Goal: Task Accomplishment & Management: Manage account settings

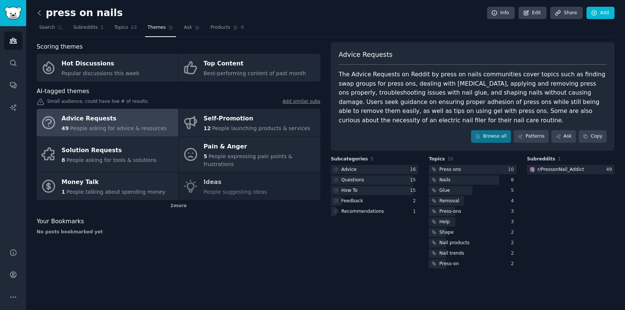
click at [40, 13] on icon at bounding box center [40, 13] width 8 height 8
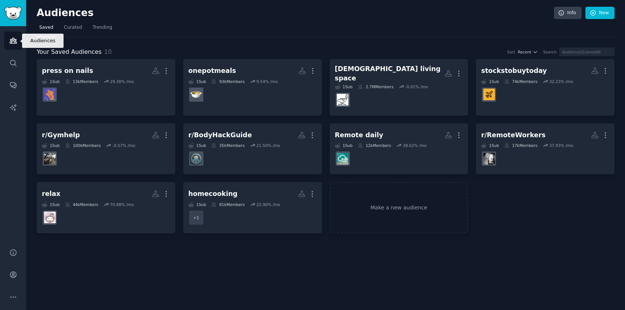
click at [9, 40] on icon "Sidebar" at bounding box center [13, 41] width 8 height 8
click at [15, 40] on icon "Sidebar" at bounding box center [13, 40] width 7 height 5
click at [96, 24] on span "Trending" at bounding box center [102, 27] width 19 height 7
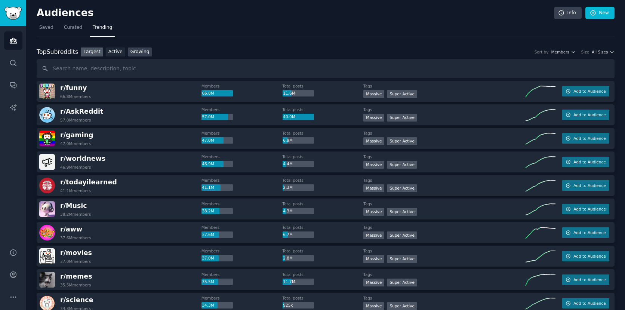
click at [140, 50] on link "Growing" at bounding box center [140, 52] width 24 height 9
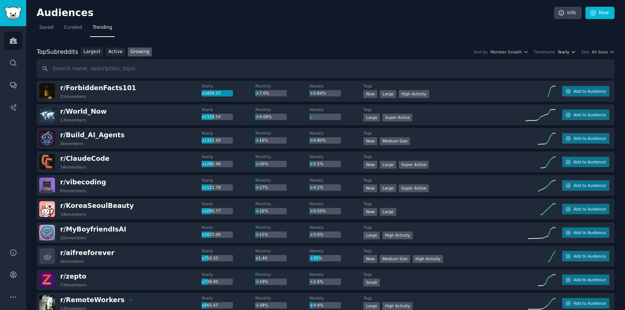
click at [562, 53] on span "Yearly" at bounding box center [564, 51] width 12 height 5
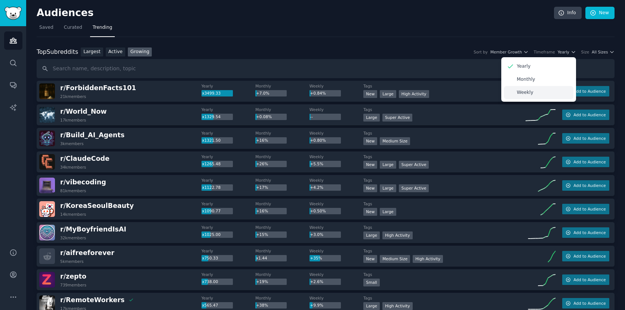
click at [552, 93] on div "Weekly" at bounding box center [539, 92] width 70 height 13
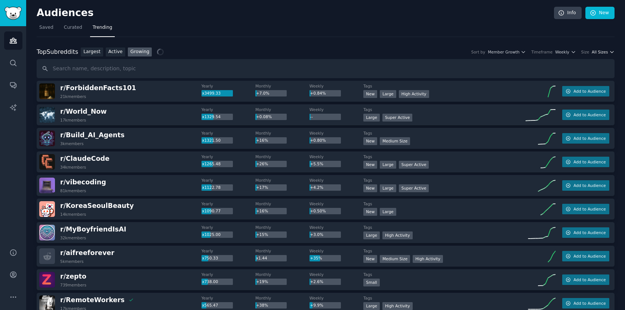
click at [606, 51] on span "All Sizes" at bounding box center [600, 51] width 16 height 5
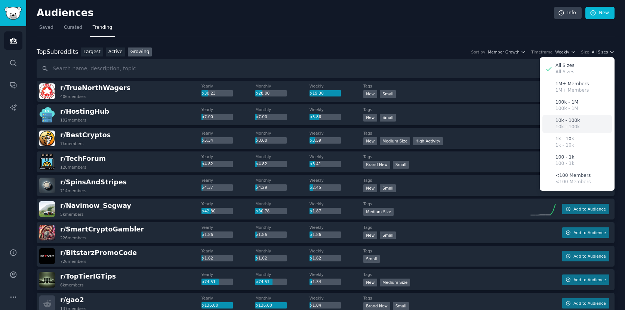
click at [575, 126] on p "10k - 100k" at bounding box center [568, 127] width 24 height 7
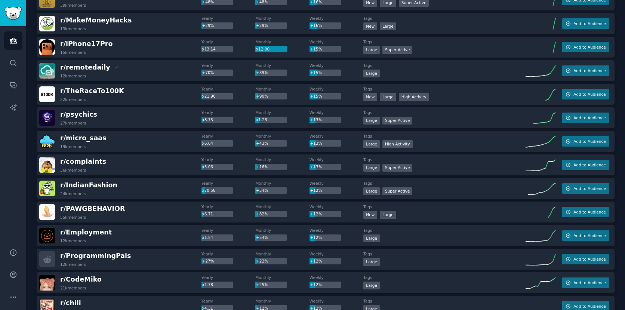
scroll to position [447, 0]
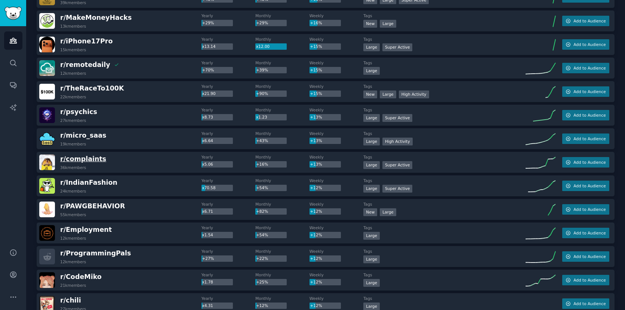
click at [92, 159] on span "r/ complaints" at bounding box center [83, 158] width 46 height 7
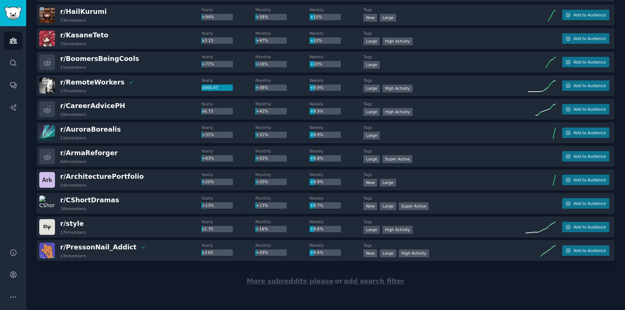
scroll to position [997, 0]
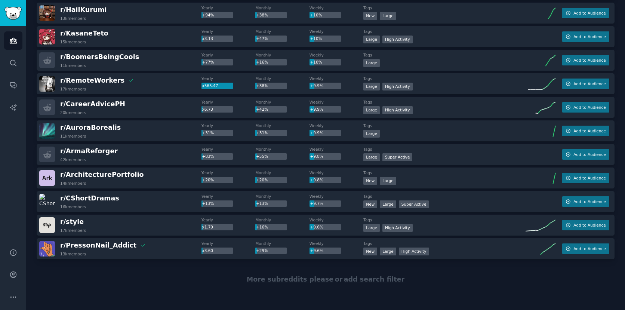
click at [273, 278] on span "More subreddits please" at bounding box center [290, 279] width 87 height 7
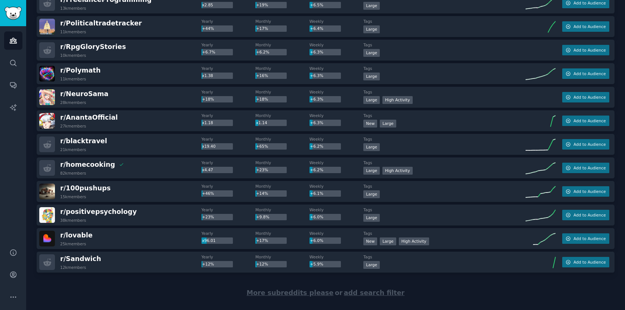
scroll to position [2167, 0]
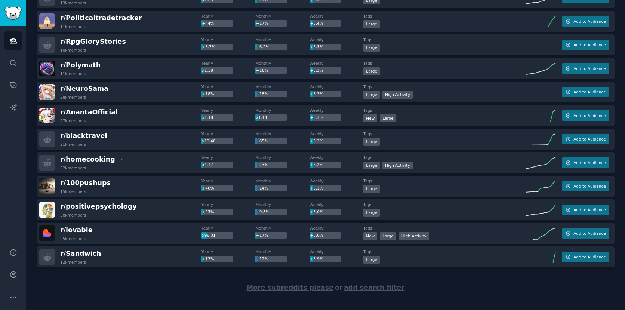
click at [299, 288] on span "More subreddits please" at bounding box center [290, 287] width 87 height 7
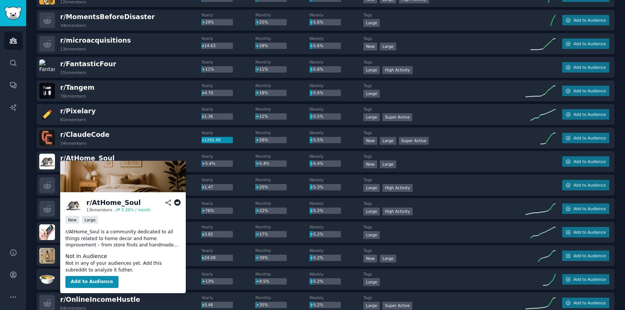
scroll to position [2854, 0]
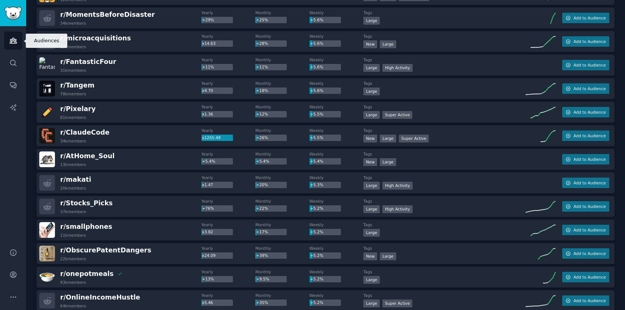
click at [17, 39] on link "Audiences" at bounding box center [13, 40] width 18 height 18
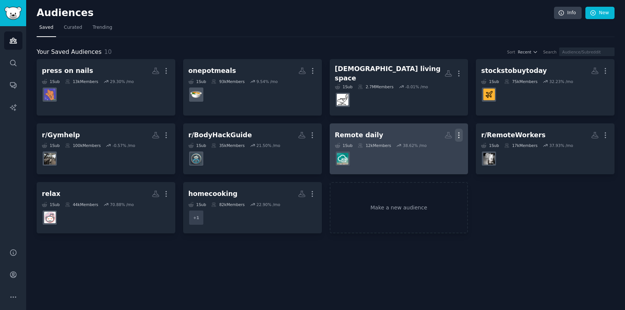
click at [459, 132] on icon "button" at bounding box center [459, 134] width 1 height 5
click at [444, 149] on p "Delete" at bounding box center [438, 151] width 17 height 8
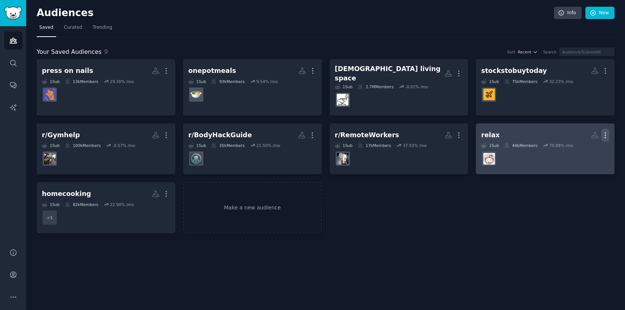
click at [608, 131] on icon "button" at bounding box center [606, 135] width 8 height 8
click at [586, 147] on p "Delete" at bounding box center [585, 151] width 17 height 8
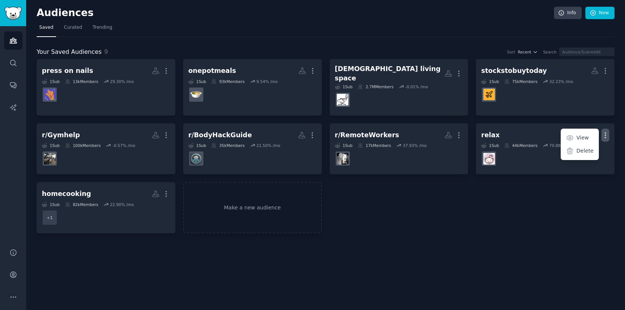
click at [486, 218] on div "press on nails More 1 Sub 13k Members 29.30 % /mo onepotmeals More 1 Sub 93k Me…" at bounding box center [326, 146] width 578 height 174
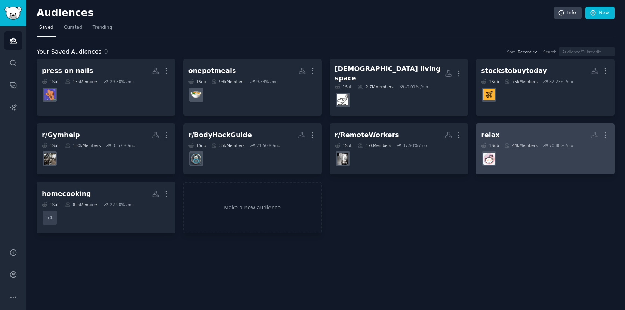
click at [495, 131] on div "relax" at bounding box center [490, 135] width 19 height 9
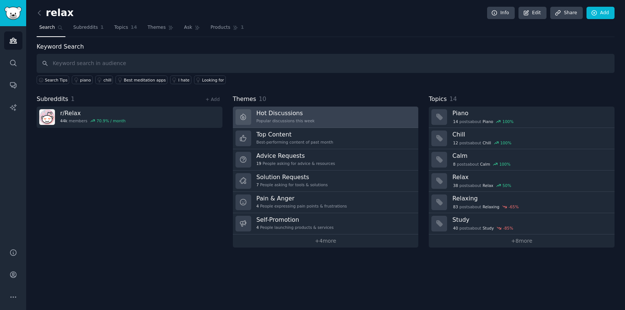
click at [288, 112] on h3 "Hot Discussions" at bounding box center [286, 113] width 58 height 8
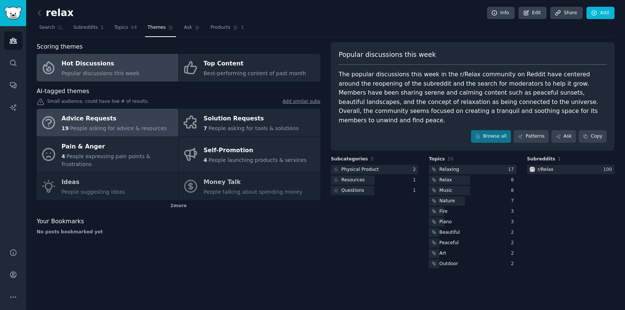
click at [149, 124] on div "Advice Requests" at bounding box center [114, 119] width 105 height 12
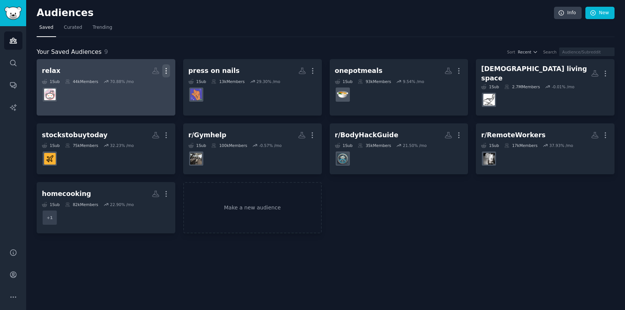
click at [168, 74] on icon "button" at bounding box center [166, 71] width 8 height 8
click at [153, 87] on p "Delete" at bounding box center [145, 87] width 17 height 8
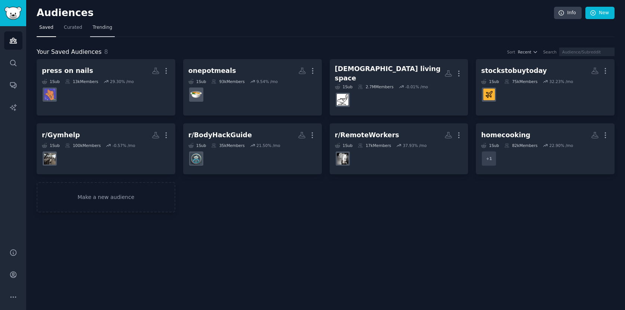
click at [96, 31] on span "Trending" at bounding box center [102, 27] width 19 height 7
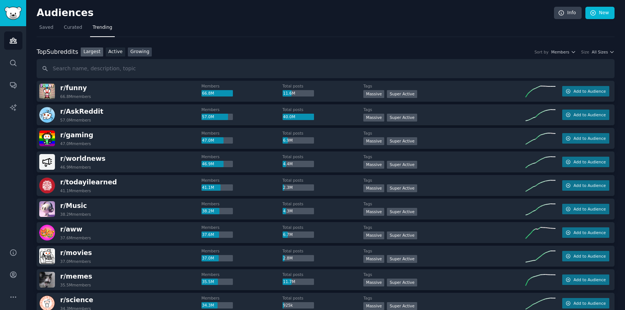
click at [132, 53] on link "Growing" at bounding box center [140, 52] width 24 height 9
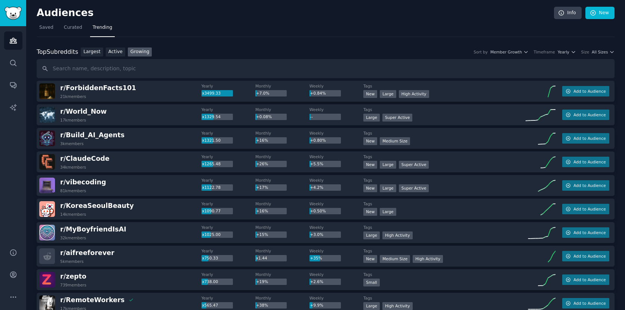
click at [564, 55] on div "Top Subreddits Top Subreddits Largest Active Growing Sort by Member Growth Time…" at bounding box center [326, 52] width 578 height 9
click at [564, 54] on span "Yearly" at bounding box center [564, 51] width 12 height 5
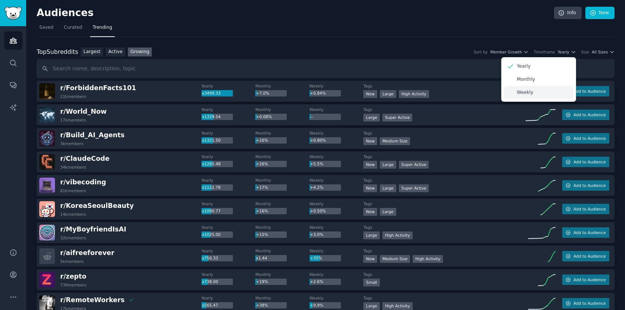
click at [543, 89] on div "Weekly" at bounding box center [539, 92] width 70 height 13
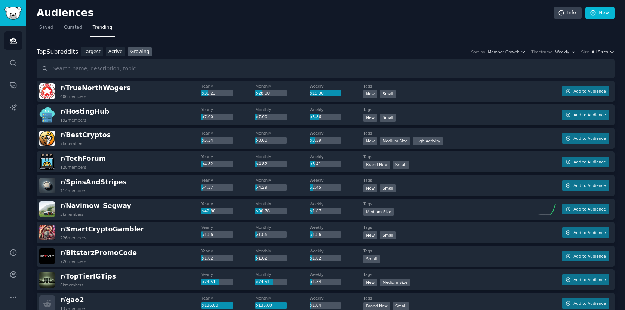
click at [603, 52] on span "All Sizes" at bounding box center [600, 51] width 16 height 5
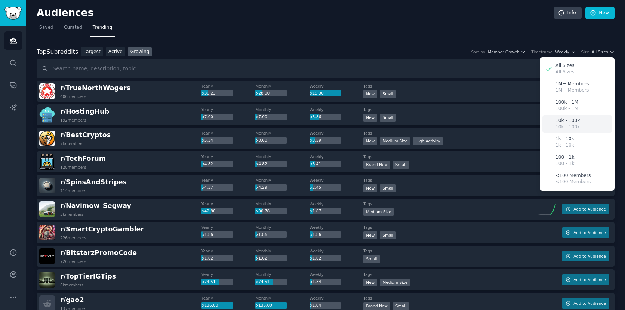
click at [571, 125] on p "10k - 100k" at bounding box center [568, 127] width 24 height 7
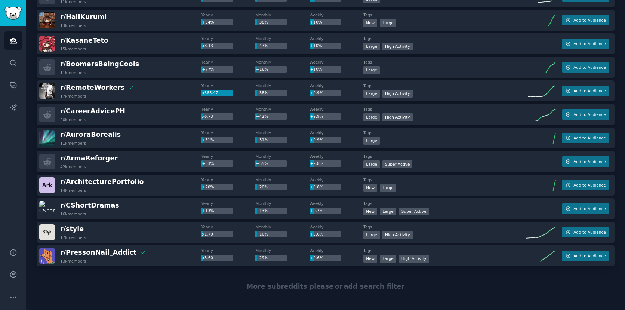
scroll to position [997, 0]
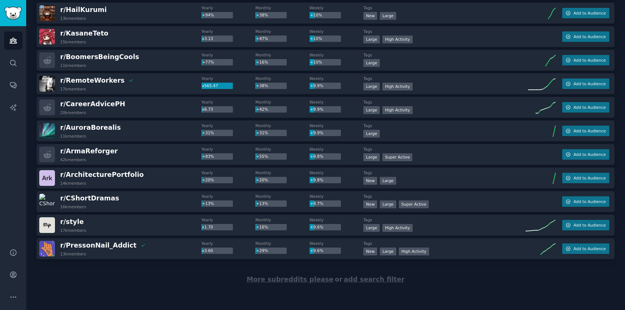
click at [268, 278] on span "More subreddits please" at bounding box center [290, 279] width 87 height 7
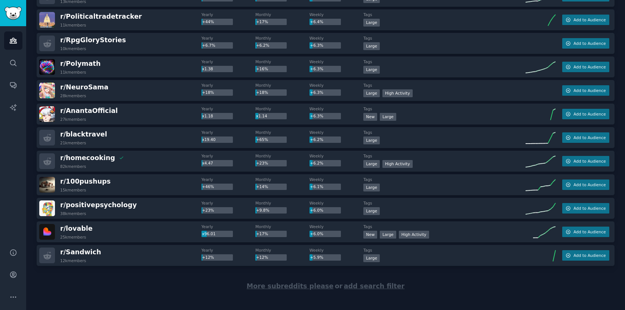
scroll to position [2176, 0]
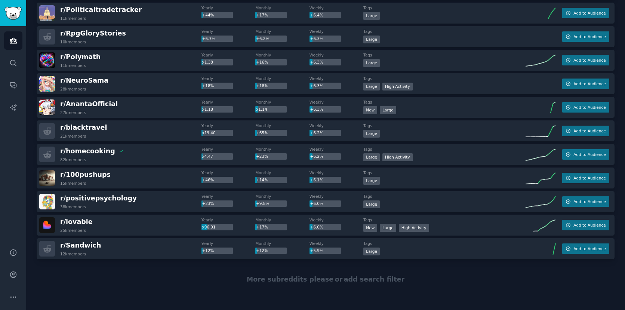
click at [277, 281] on span "More subreddits please" at bounding box center [290, 279] width 87 height 7
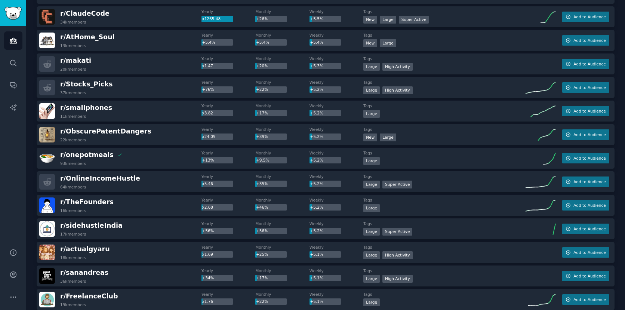
scroll to position [2971, 0]
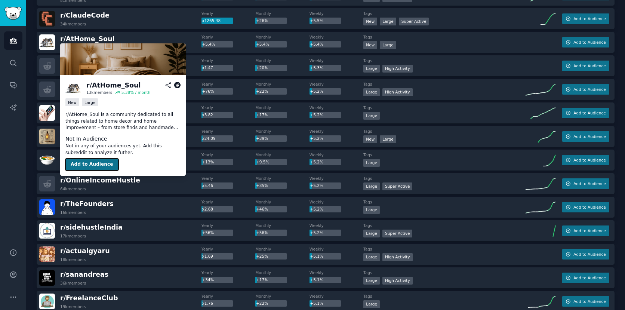
click at [89, 163] on button "Add to Audience" at bounding box center [91, 165] width 53 height 12
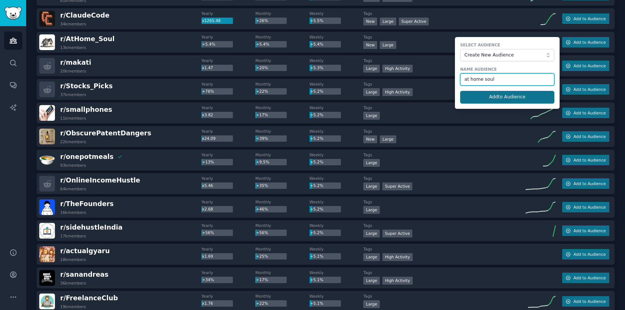
type input "at home soul"
click at [506, 96] on button "Add to Audience" at bounding box center [507, 97] width 94 height 13
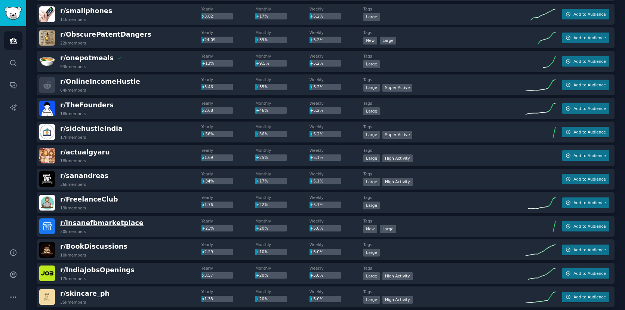
scroll to position [3071, 0]
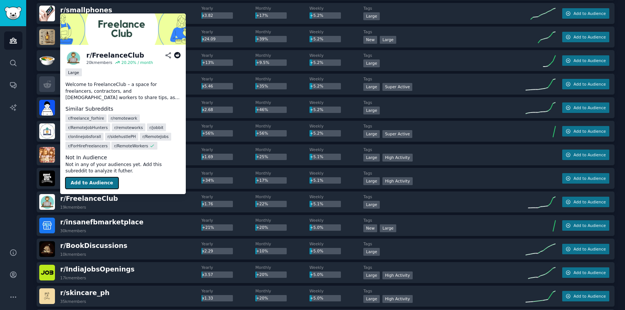
click at [95, 182] on button "Add to Audience" at bounding box center [91, 183] width 53 height 12
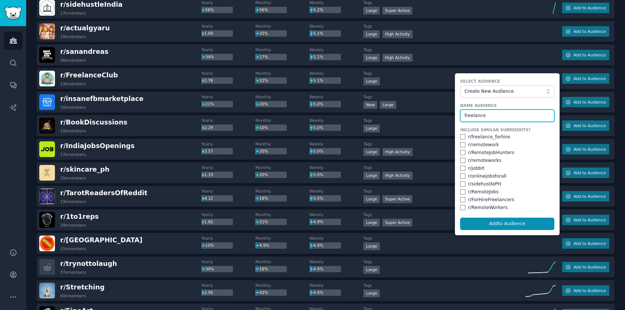
scroll to position [3196, 0]
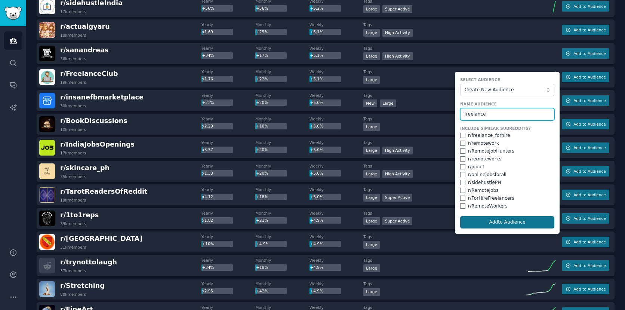
type input "freelance"
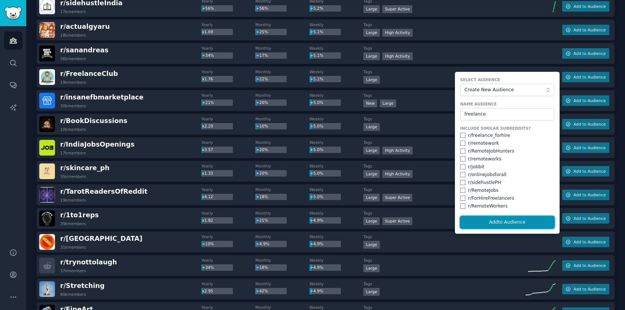
click at [493, 220] on button "Add to Audience" at bounding box center [507, 222] width 94 height 13
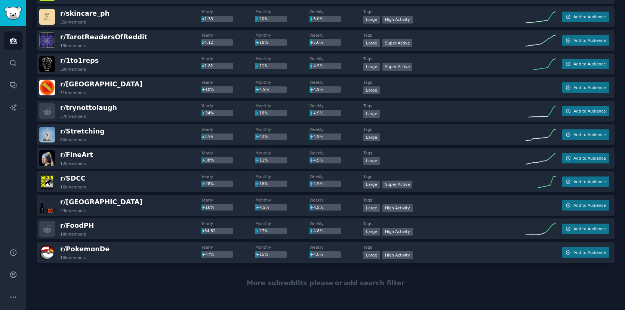
scroll to position [3354, 0]
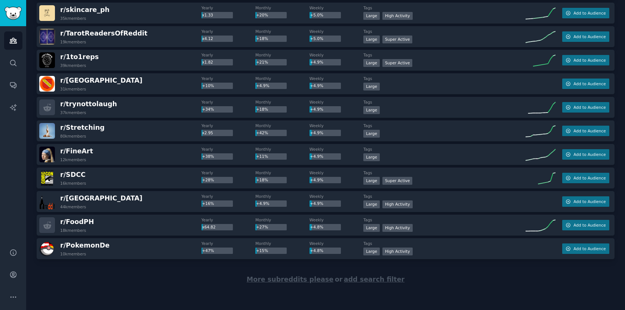
click at [290, 278] on span "More subreddits please" at bounding box center [290, 279] width 87 height 7
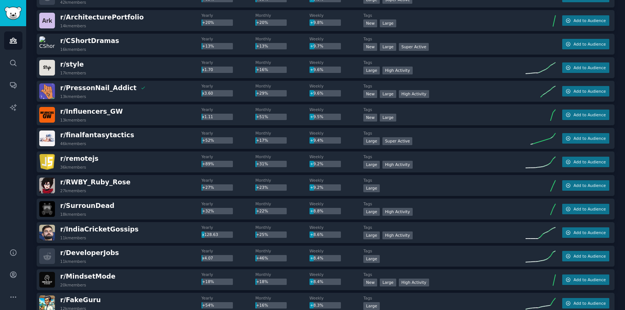
scroll to position [0, 0]
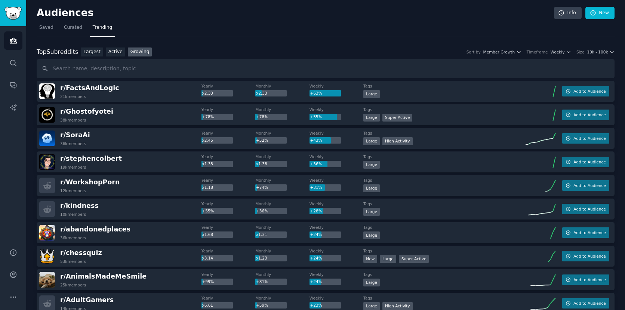
click at [95, 28] on span "Trending" at bounding box center [102, 27] width 19 height 7
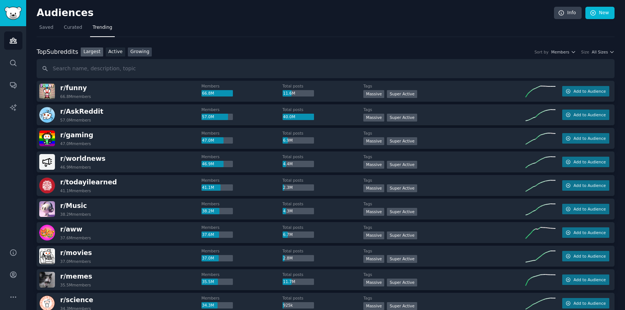
click at [137, 54] on link "Growing" at bounding box center [140, 52] width 24 height 9
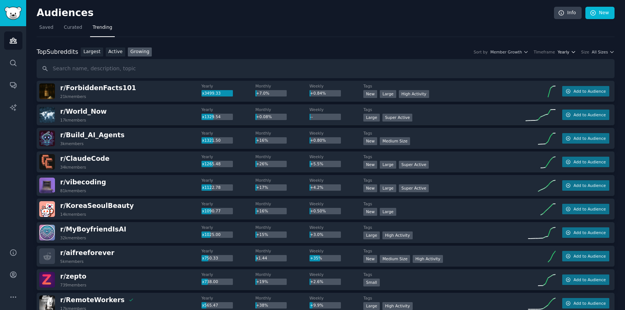
click at [559, 54] on span "Yearly" at bounding box center [564, 51] width 12 height 5
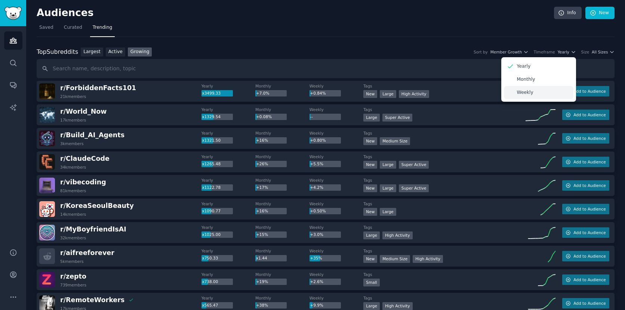
click at [543, 91] on div "Weekly" at bounding box center [539, 92] width 70 height 13
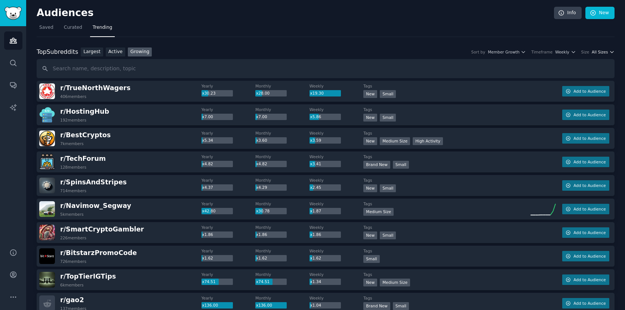
click at [606, 51] on span "All Sizes" at bounding box center [600, 51] width 16 height 5
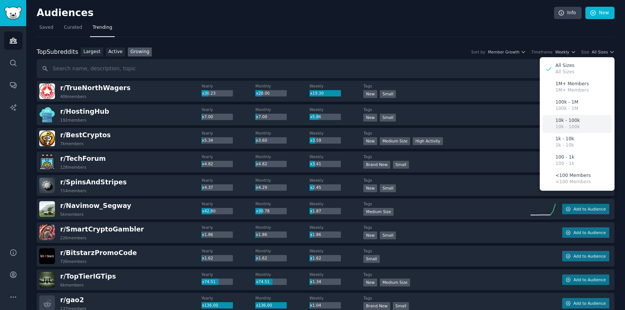
click at [579, 123] on div "10k - 100k 10k - 100k" at bounding box center [578, 124] width 70 height 18
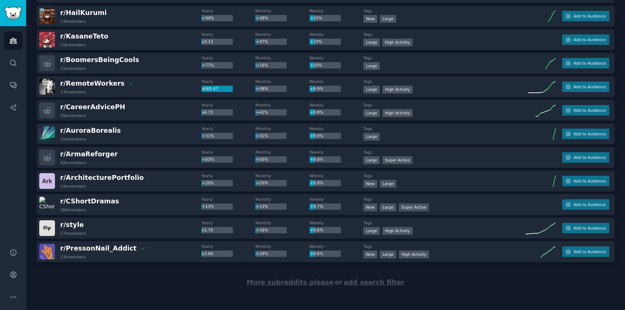
scroll to position [996, 0]
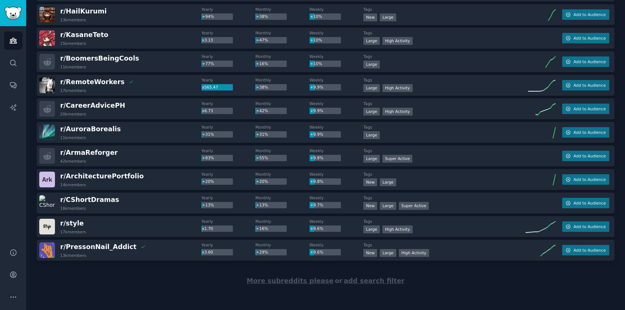
click at [299, 281] on span "More subreddits please" at bounding box center [290, 280] width 87 height 7
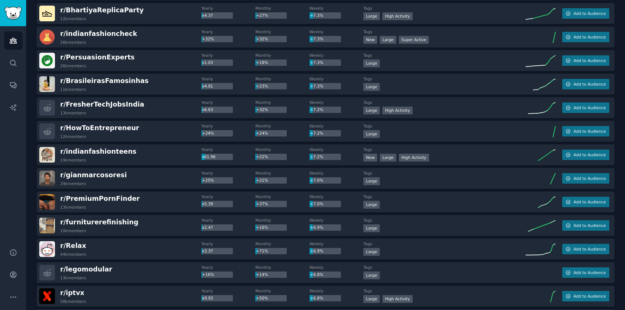
scroll to position [1705, 0]
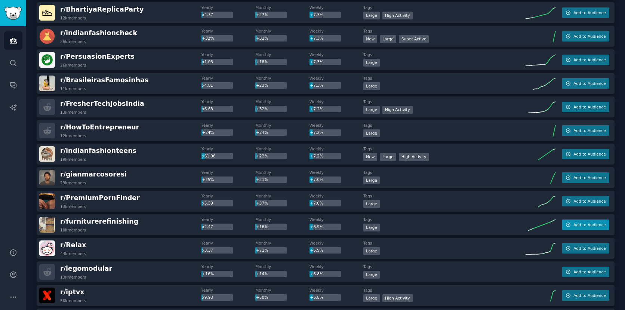
click at [600, 224] on span "Add to Audience" at bounding box center [590, 224] width 32 height 5
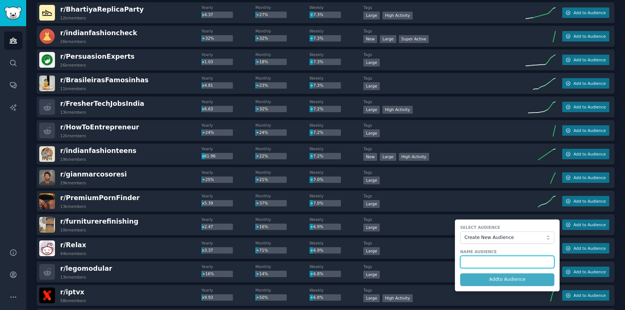
click at [494, 264] on input "text" at bounding box center [507, 262] width 94 height 13
type input "furniture finishing"
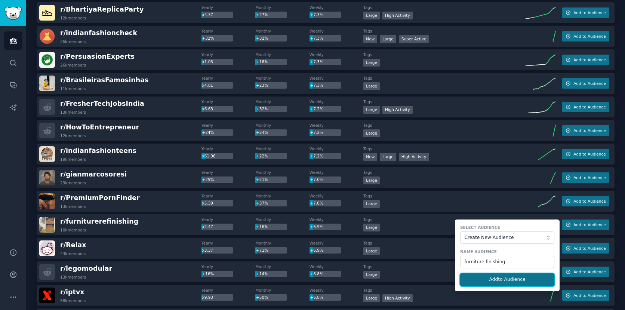
click at [495, 279] on button "Add to Audience" at bounding box center [507, 279] width 94 height 13
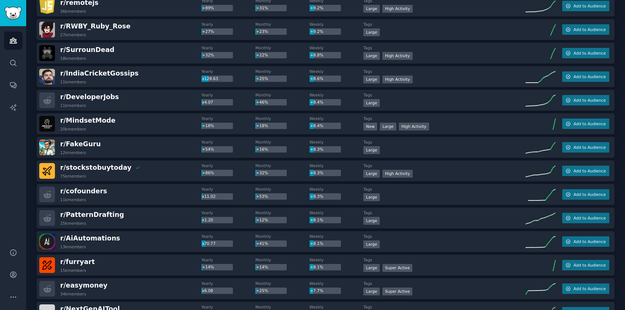
scroll to position [97, 0]
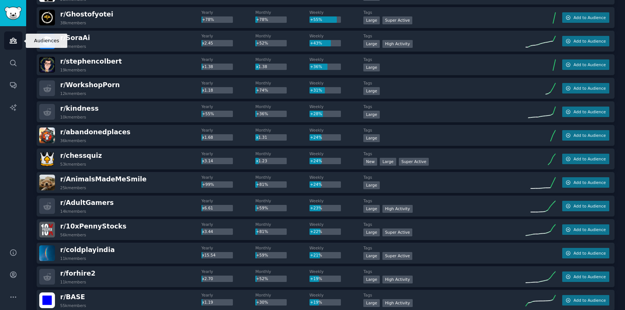
click at [19, 38] on link "Audiences" at bounding box center [13, 40] width 18 height 18
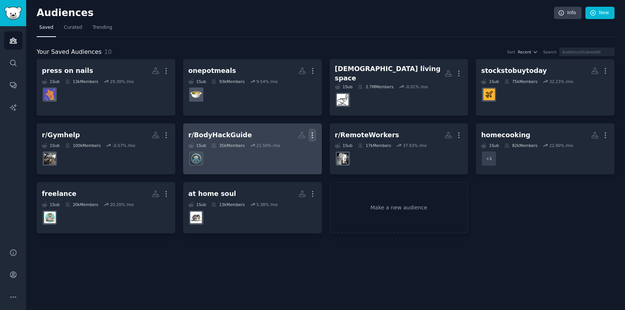
click at [312, 131] on icon "button" at bounding box center [313, 135] width 8 height 8
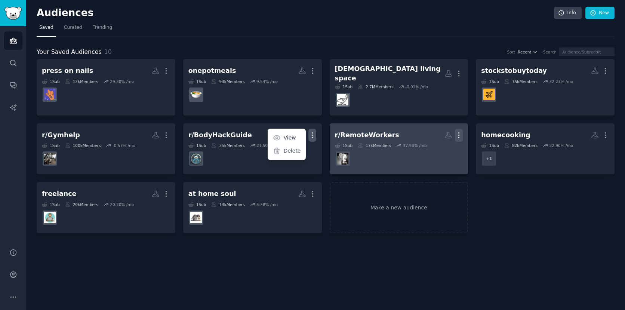
click at [460, 131] on icon "button" at bounding box center [459, 135] width 8 height 8
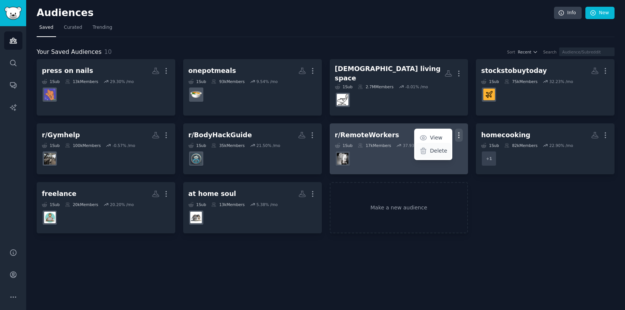
click at [442, 147] on p "Delete" at bounding box center [438, 151] width 17 height 8
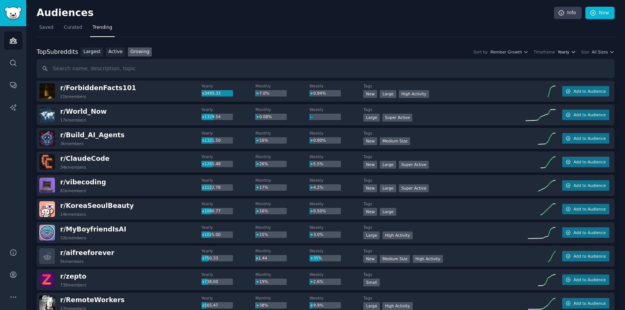
click at [571, 52] on icon "button" at bounding box center [573, 51] width 5 height 5
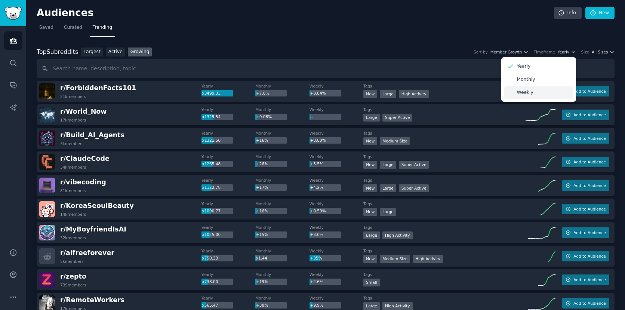
click at [542, 88] on div "Weekly" at bounding box center [539, 92] width 70 height 13
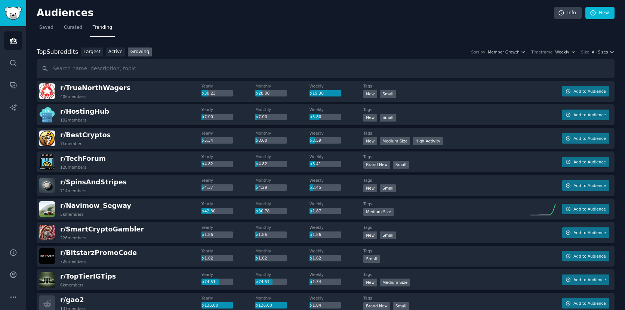
click at [610, 55] on div "Top Subreddits Top Subreddits Largest Active Growing Sort by Member Growth Time…" at bounding box center [326, 52] width 578 height 9
click at [606, 52] on span "All Sizes" at bounding box center [600, 51] width 16 height 5
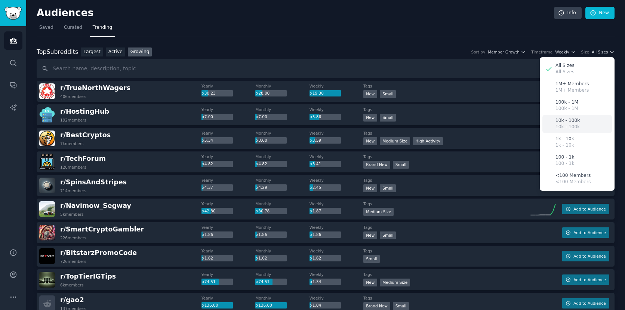
click at [576, 125] on p "10k - 100k" at bounding box center [568, 127] width 24 height 7
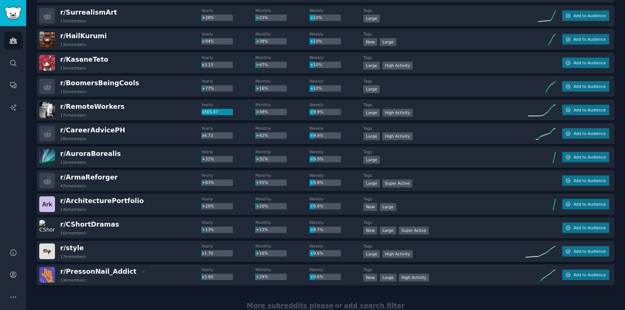
scroll to position [997, 0]
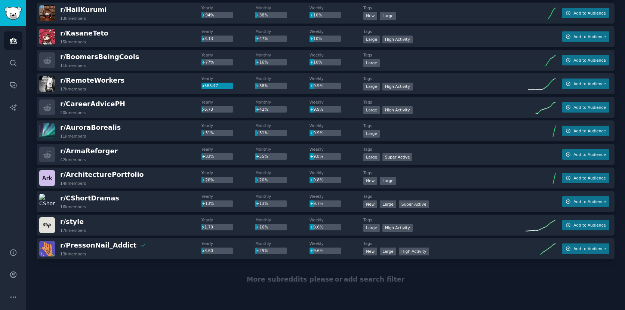
click at [283, 278] on span "More subreddits please" at bounding box center [290, 279] width 87 height 7
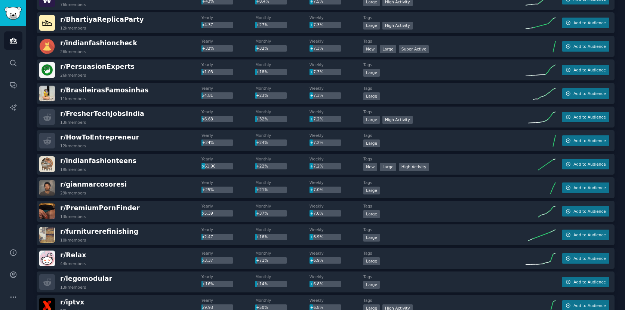
scroll to position [1695, 0]
click at [580, 235] on span "Add to Audience" at bounding box center [590, 234] width 32 height 5
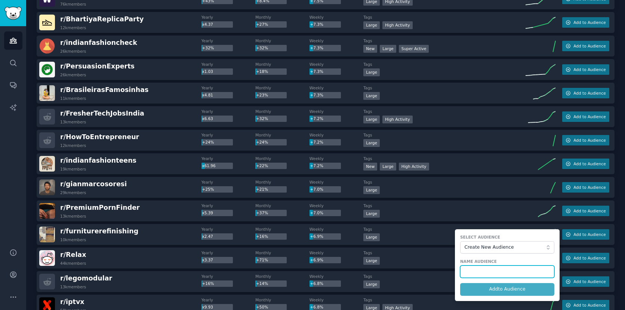
click at [490, 270] on input "text" at bounding box center [507, 272] width 94 height 13
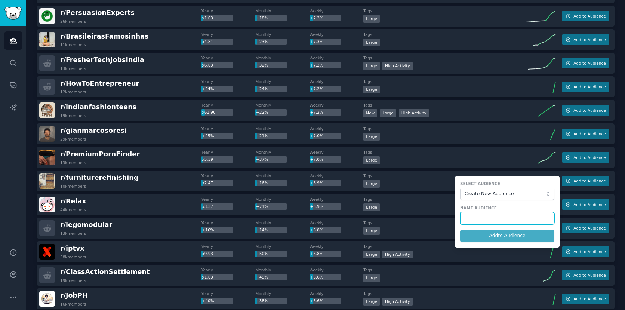
scroll to position [1752, 0]
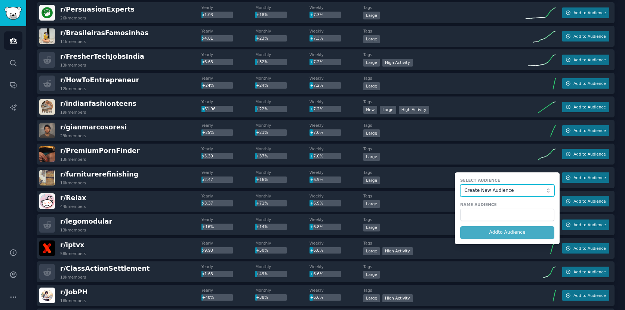
click at [514, 189] on span "Create New Audience" at bounding box center [506, 190] width 82 height 7
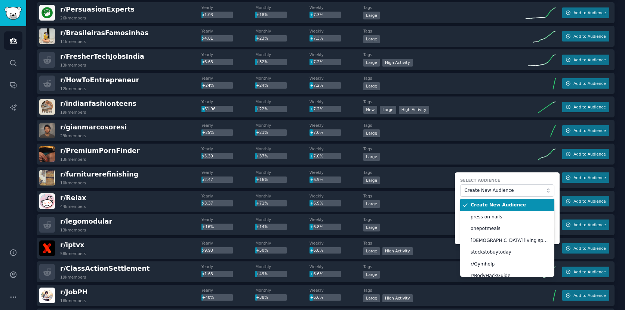
click at [529, 180] on label "Select Audience" at bounding box center [507, 180] width 94 height 5
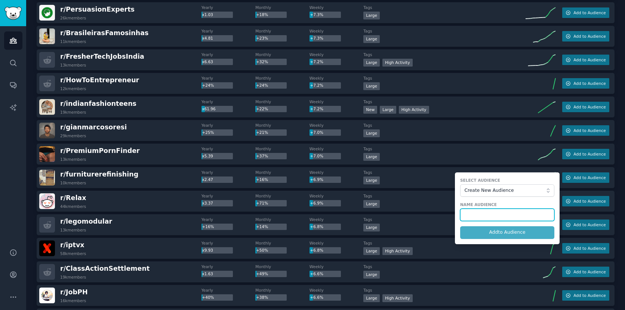
click at [512, 216] on input "text" at bounding box center [507, 215] width 94 height 13
type input "furniture finishing"
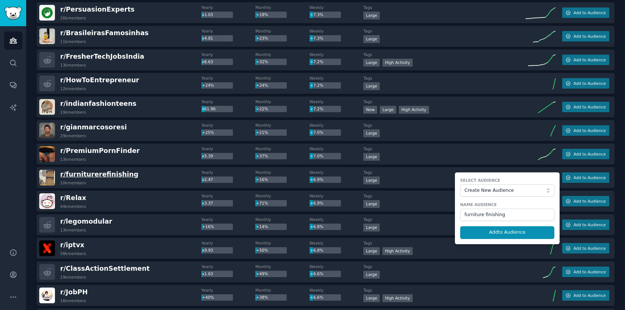
click at [101, 174] on span "r/ furniturerefinishing" at bounding box center [99, 174] width 78 height 7
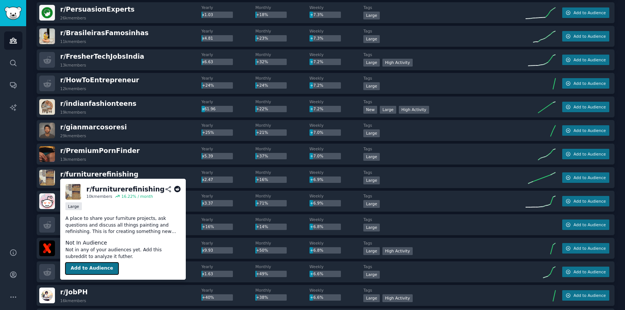
click at [90, 267] on button "Add to Audience" at bounding box center [91, 269] width 53 height 12
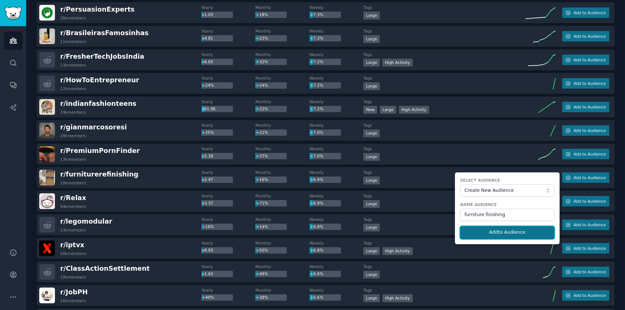
click at [522, 232] on button "Add to Audience" at bounding box center [507, 232] width 94 height 13
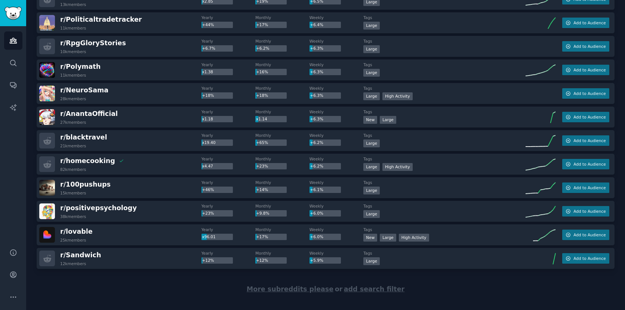
scroll to position [2176, 0]
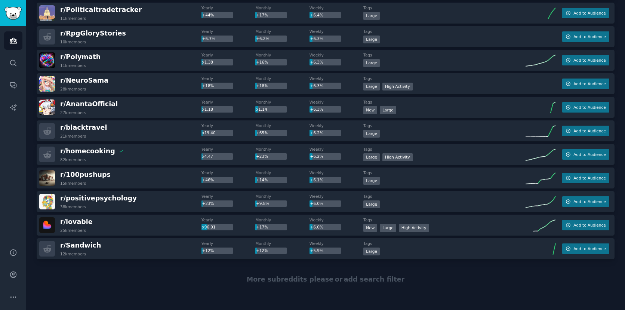
click at [296, 280] on span "More subreddits please" at bounding box center [290, 279] width 87 height 7
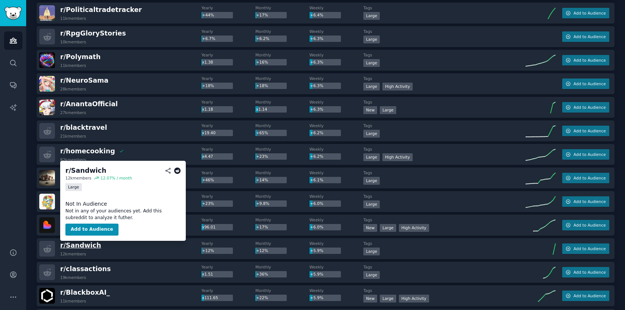
click at [78, 242] on span "r/ Sandwich" at bounding box center [80, 245] width 41 height 7
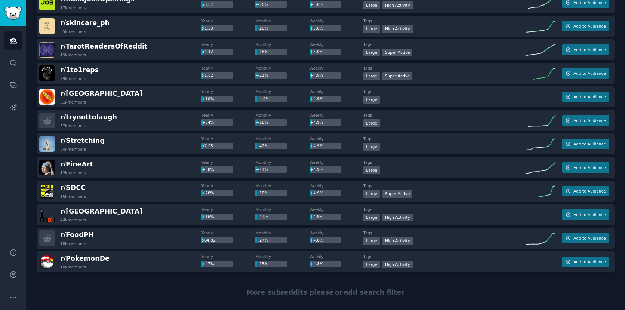
scroll to position [3354, 0]
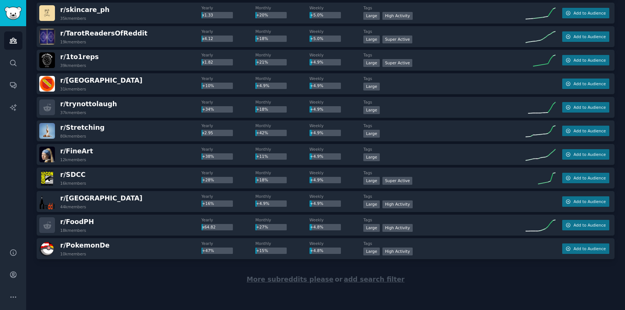
click at [283, 282] on span "More subreddits please" at bounding box center [290, 279] width 87 height 7
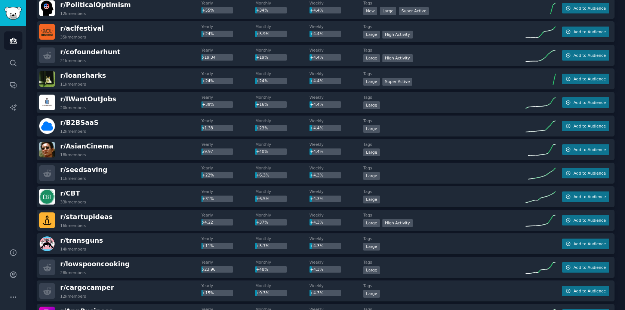
scroll to position [4297, 0]
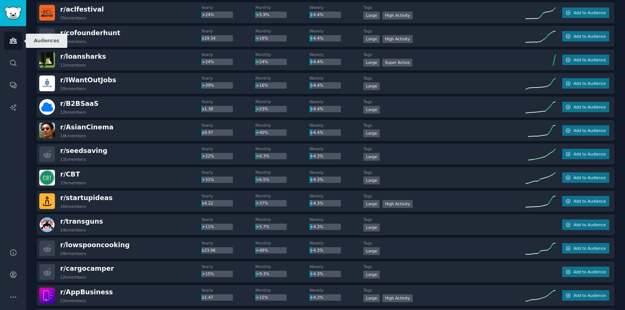
click at [13, 42] on icon "Sidebar" at bounding box center [13, 41] width 8 height 8
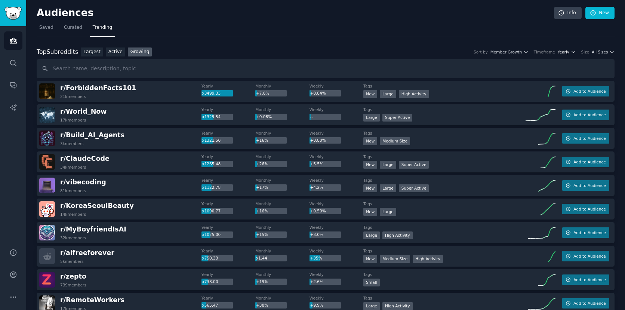
click at [567, 51] on span "Yearly" at bounding box center [564, 51] width 12 height 5
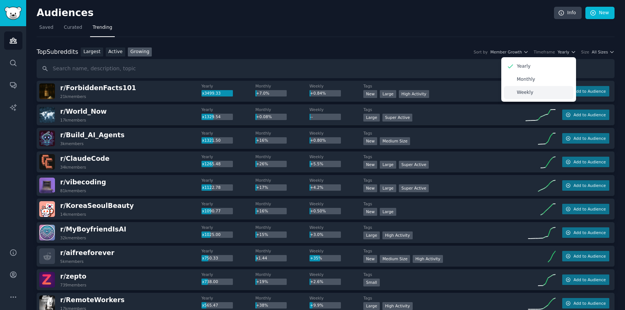
click at [527, 90] on p "Weekly" at bounding box center [525, 92] width 16 height 7
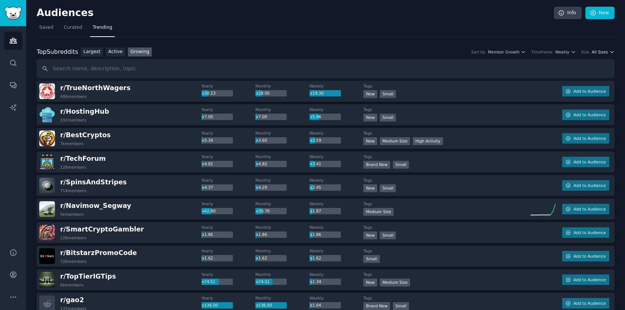
click at [598, 52] on span "All Sizes" at bounding box center [600, 51] width 16 height 5
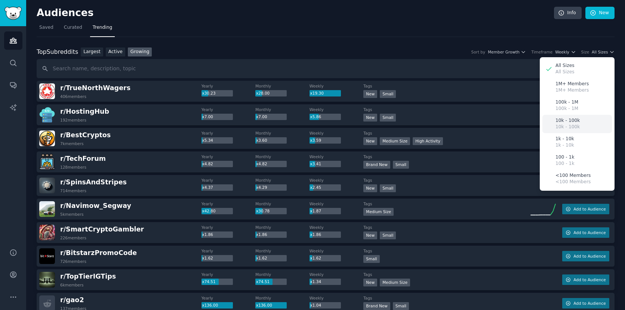
click at [588, 124] on div "10k - 100k 10k - 100k" at bounding box center [578, 124] width 70 height 18
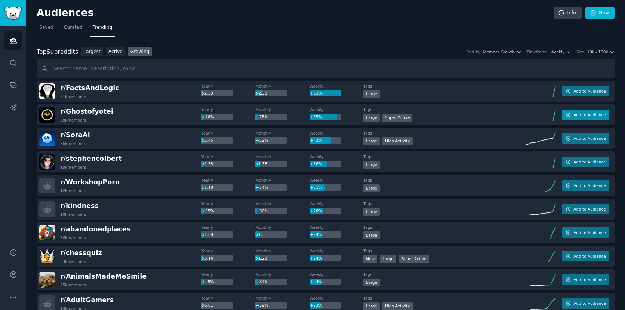
click at [580, 113] on span "Add to Audience" at bounding box center [590, 114] width 32 height 5
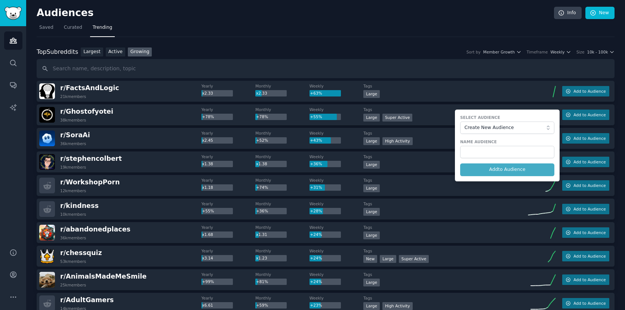
click at [336, 33] on nav "Saved Curated Trending" at bounding box center [326, 29] width 578 height 15
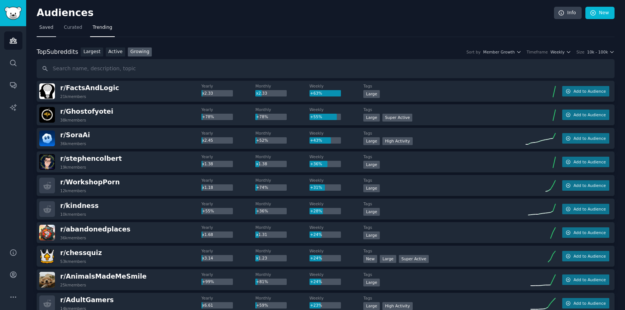
click at [48, 28] on span "Saved" at bounding box center [46, 27] width 14 height 7
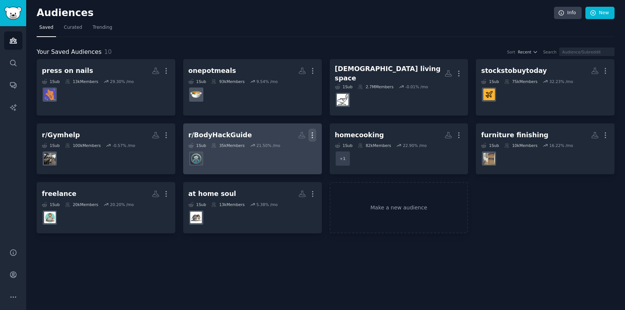
click at [313, 131] on icon "button" at bounding box center [313, 135] width 8 height 8
click at [298, 147] on p "Delete" at bounding box center [292, 151] width 17 height 8
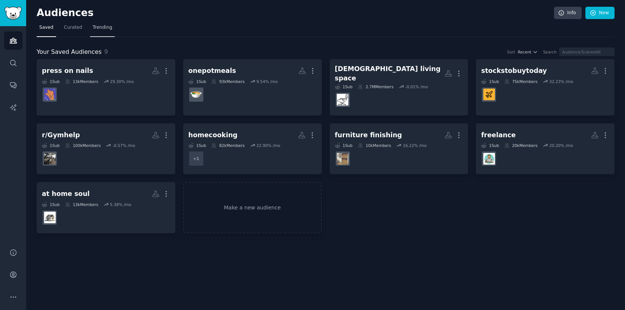
click at [98, 25] on span "Trending" at bounding box center [102, 27] width 19 height 7
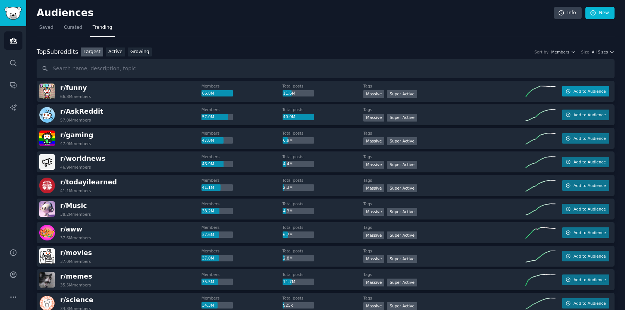
click at [588, 91] on span "Add to Audience" at bounding box center [590, 91] width 32 height 5
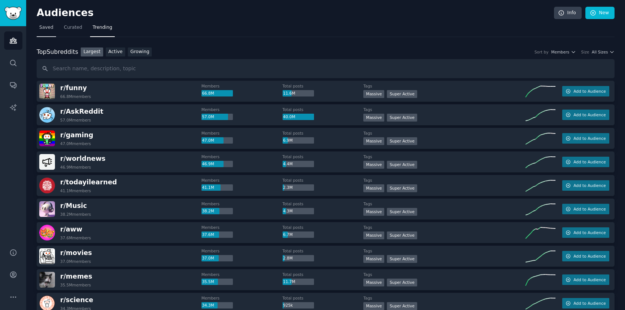
click at [52, 28] on span "Saved" at bounding box center [46, 27] width 14 height 7
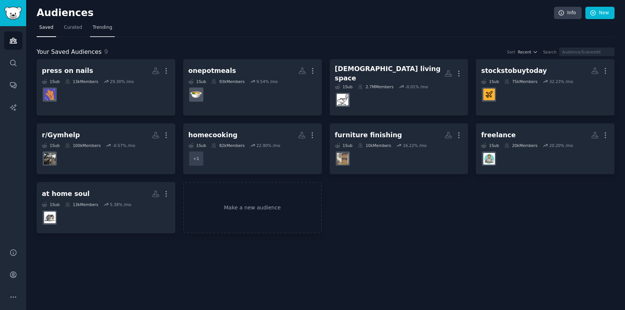
click at [104, 29] on span "Trending" at bounding box center [102, 27] width 19 height 7
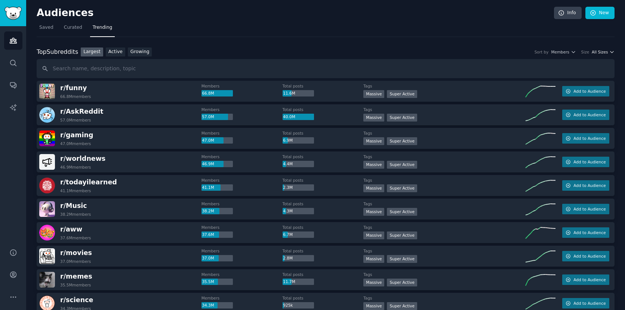
click at [602, 53] on span "All Sizes" at bounding box center [600, 51] width 16 height 5
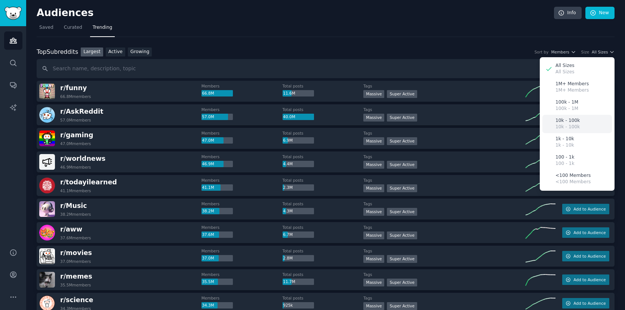
click at [580, 119] on div "10k - 100k 10k - 100k" at bounding box center [578, 124] width 70 height 18
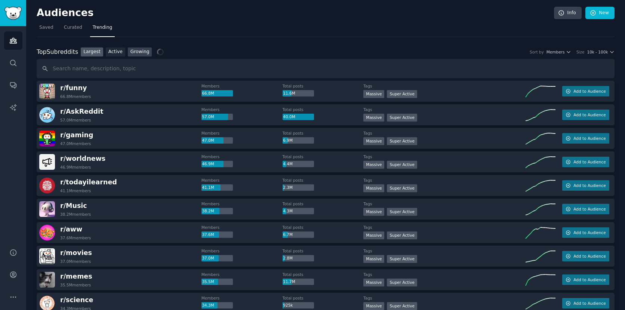
click at [140, 51] on link "Growing" at bounding box center [140, 52] width 24 height 9
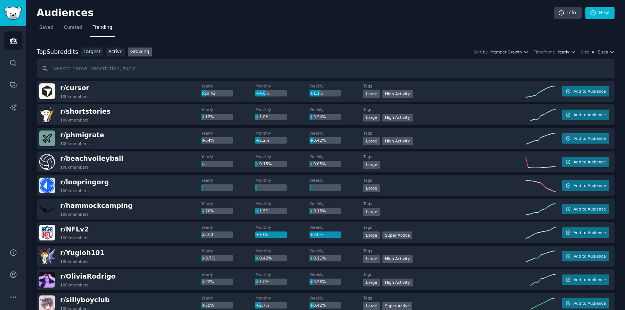
click at [571, 52] on icon "button" at bounding box center [573, 51] width 5 height 5
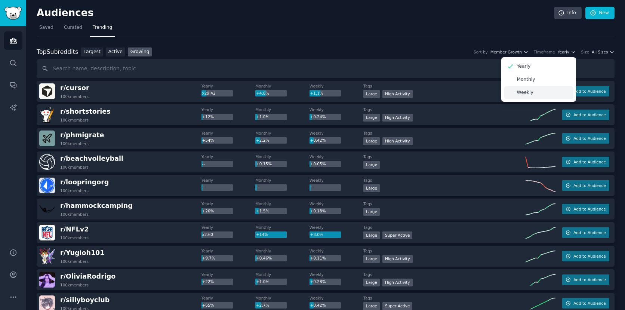
click at [539, 90] on div "Weekly" at bounding box center [539, 92] width 70 height 13
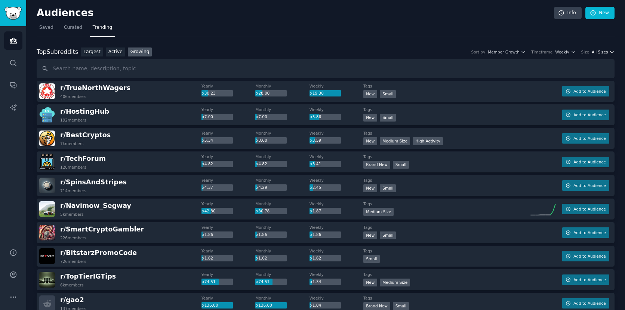
click at [602, 53] on span "All Sizes" at bounding box center [600, 51] width 16 height 5
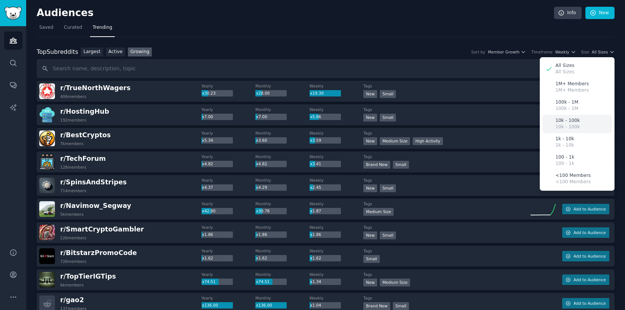
click at [573, 121] on p "10k - 100k" at bounding box center [568, 120] width 24 height 7
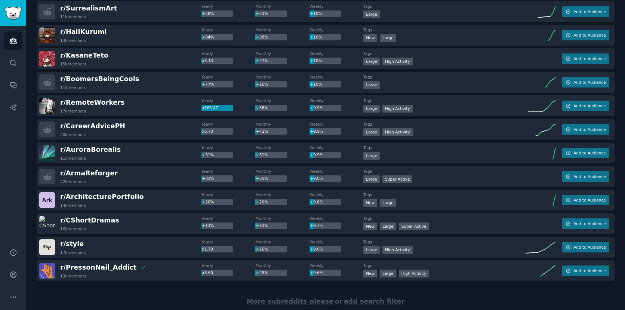
scroll to position [997, 0]
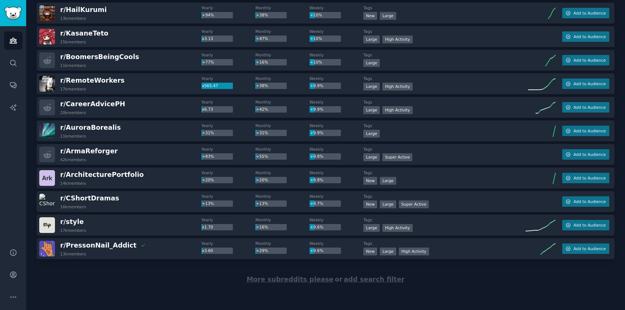
click at [292, 282] on span "More subreddits please" at bounding box center [290, 279] width 87 height 7
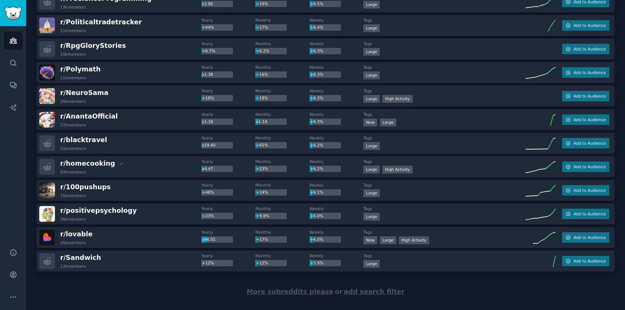
scroll to position [2176, 0]
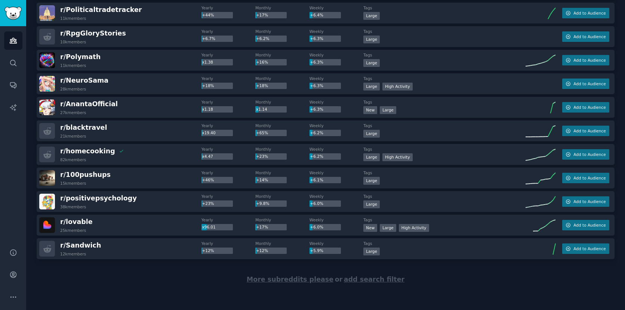
click at [288, 280] on span "More subreddits please" at bounding box center [290, 279] width 87 height 7
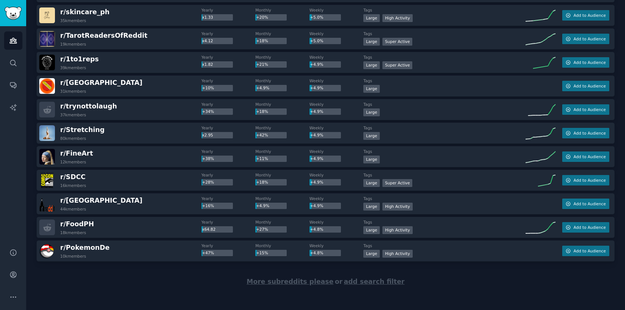
scroll to position [3354, 0]
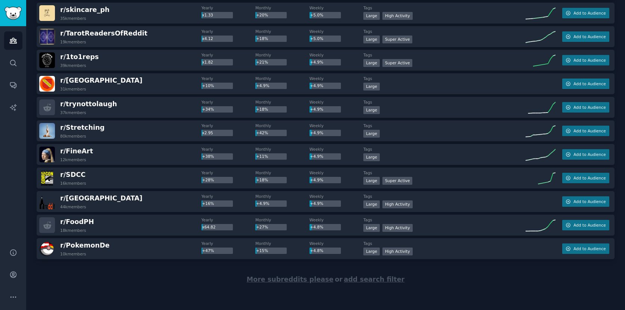
click at [311, 279] on span "More subreddits please" at bounding box center [290, 279] width 87 height 7
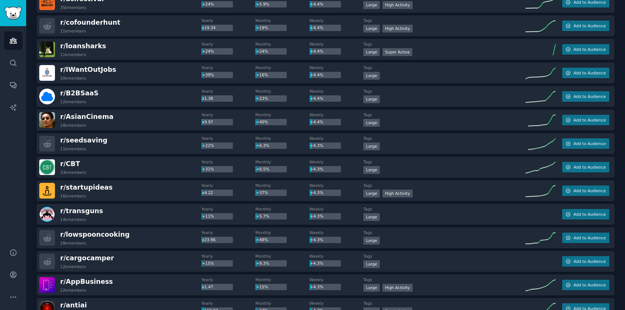
scroll to position [4308, 0]
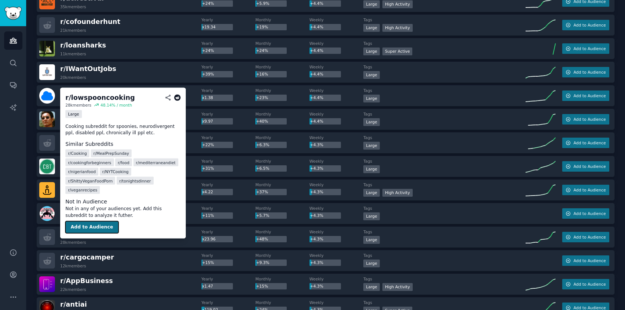
click at [94, 221] on button "Add to Audience" at bounding box center [91, 227] width 53 height 12
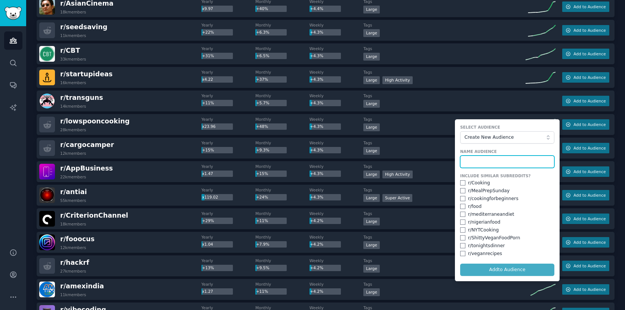
scroll to position [4427, 0]
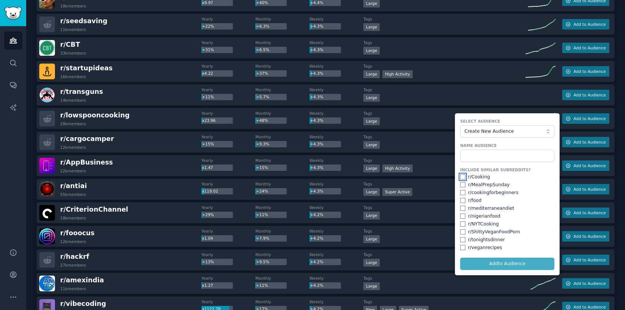
click at [462, 177] on input "checkbox" at bounding box center [462, 176] width 5 height 5
click at [462, 174] on input "checkbox" at bounding box center [462, 176] width 5 height 5
checkbox input "false"
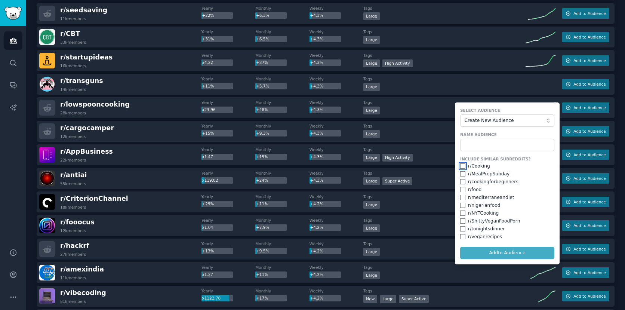
scroll to position [4438, 0]
click at [461, 172] on input "checkbox" at bounding box center [462, 173] width 5 height 5
checkbox input "true"
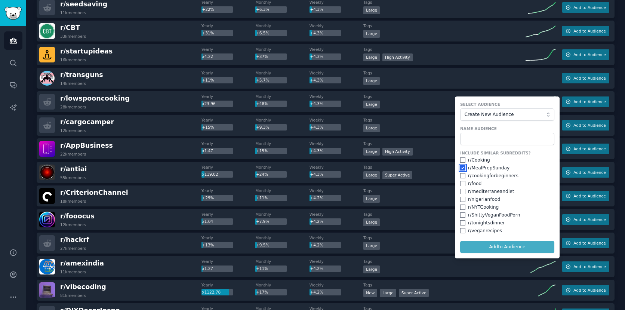
scroll to position [4445, 0]
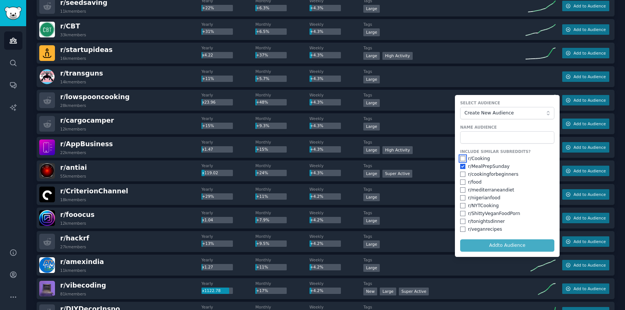
click at [463, 158] on input "checkbox" at bounding box center [462, 158] width 5 height 5
checkbox input "true"
click at [477, 138] on input "text" at bounding box center [507, 137] width 94 height 13
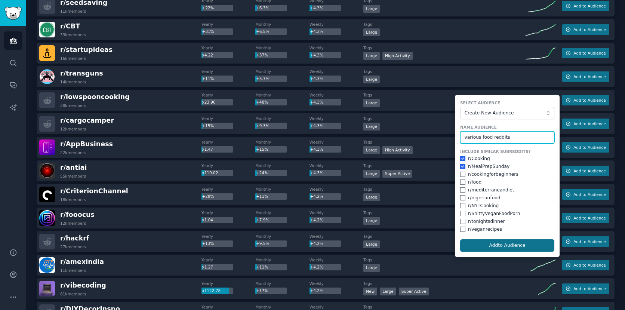
type input "various food reddits"
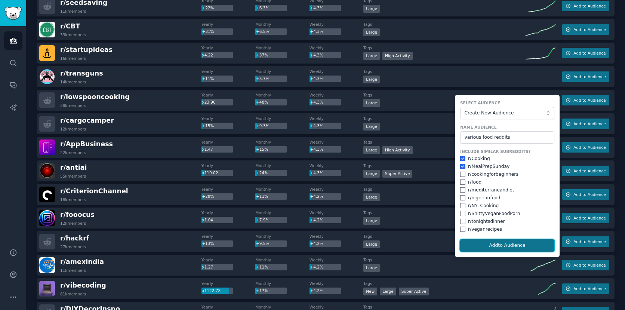
click at [488, 244] on button "Add to Audience" at bounding box center [507, 245] width 94 height 13
checkbox input "false"
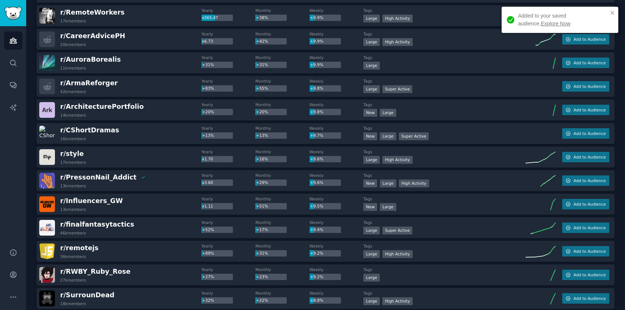
scroll to position [0, 0]
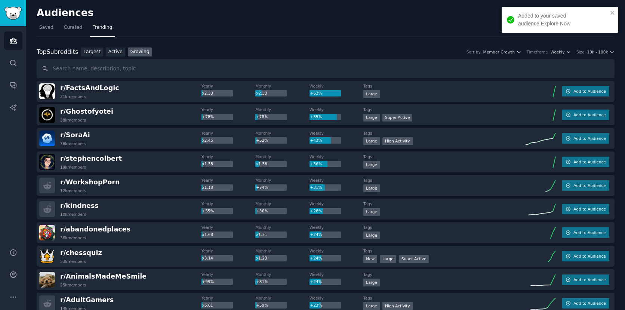
click at [46, 30] on span "Saved" at bounding box center [46, 27] width 14 height 7
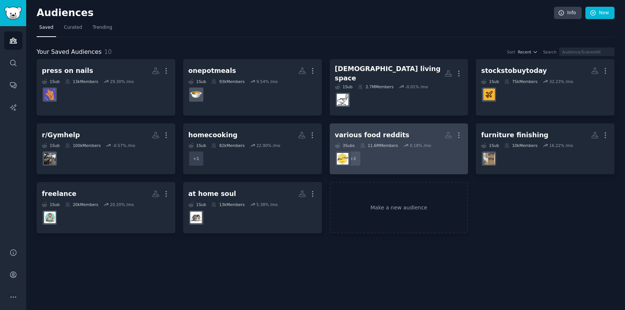
click at [404, 131] on h2 "various food reddits More" at bounding box center [399, 135] width 128 height 13
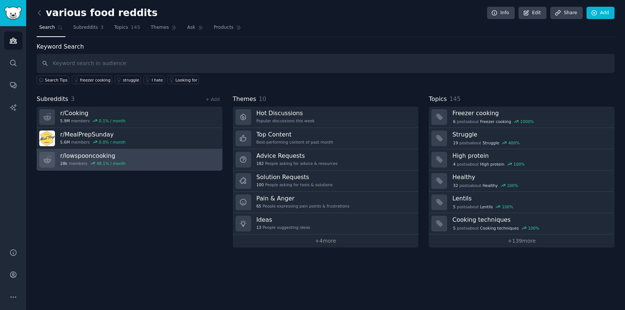
click at [102, 155] on h3 "r/ lowspooncooking" at bounding box center [92, 156] width 65 height 8
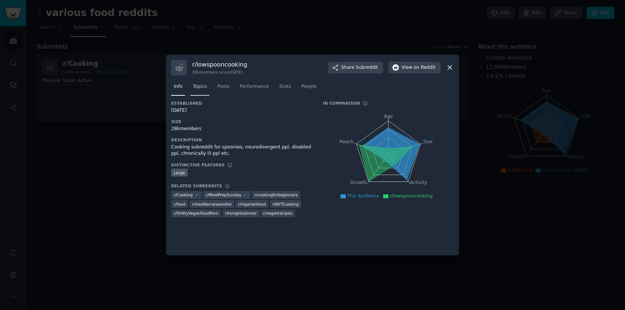
click at [203, 88] on span "Topics" at bounding box center [200, 86] width 14 height 7
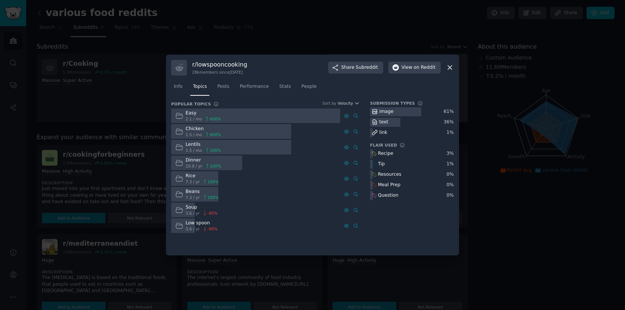
click at [448, 67] on icon at bounding box center [450, 68] width 8 height 8
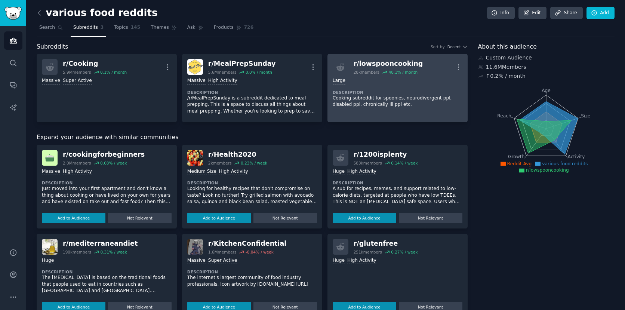
click at [380, 62] on div "r/ lowspooncooking" at bounding box center [389, 63] width 70 height 9
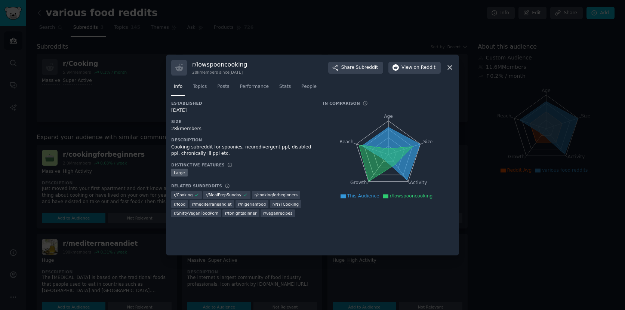
click at [183, 68] on div at bounding box center [179, 68] width 16 height 16
click at [186, 34] on div at bounding box center [312, 155] width 625 height 310
click at [152, 47] on div at bounding box center [312, 155] width 625 height 310
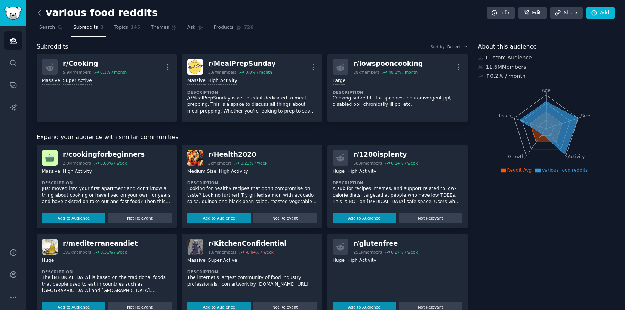
click at [41, 13] on icon at bounding box center [40, 13] width 8 height 8
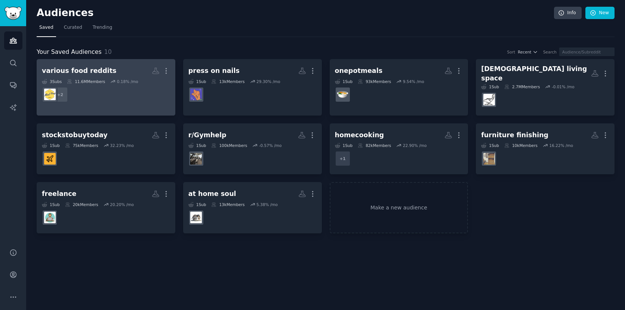
click at [105, 71] on h2 "various food reddits More" at bounding box center [106, 70] width 128 height 13
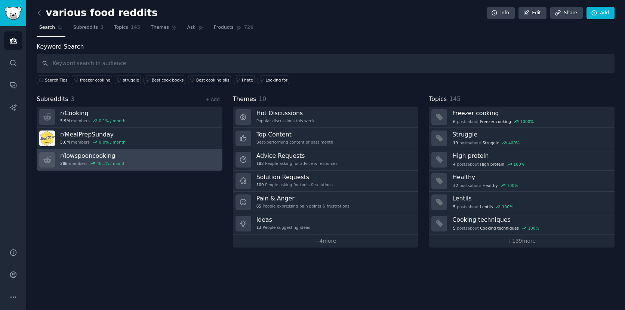
click at [85, 154] on h3 "r/ lowspooncooking" at bounding box center [92, 156] width 65 height 8
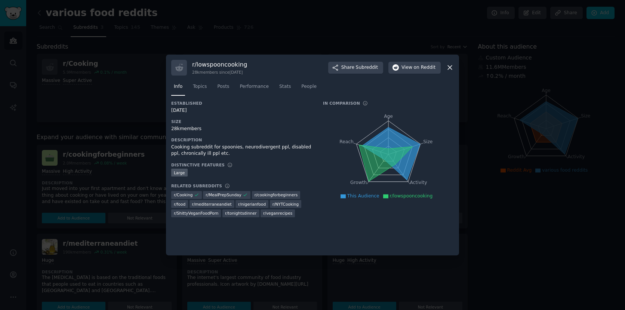
click at [208, 64] on h3 "r/ lowspooncooking" at bounding box center [219, 65] width 55 height 8
click at [251, 37] on div at bounding box center [312, 155] width 625 height 310
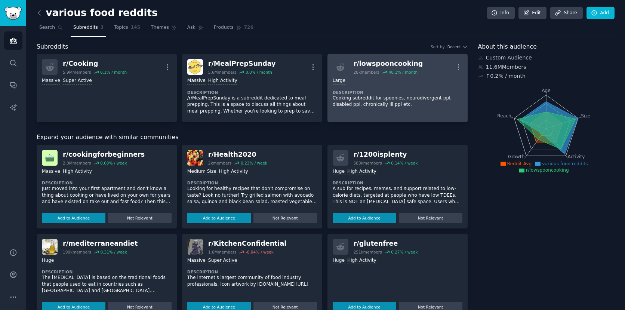
click at [367, 64] on div "r/ lowspooncooking" at bounding box center [389, 63] width 70 height 9
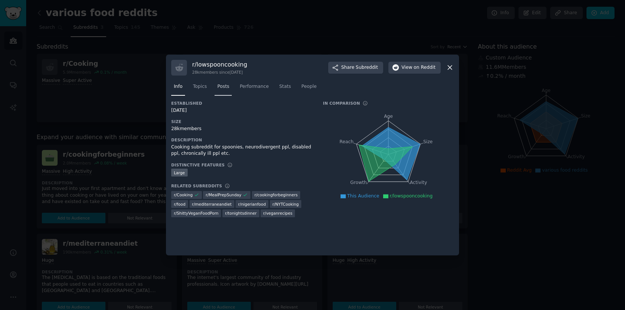
click at [222, 88] on span "Posts" at bounding box center [223, 86] width 12 height 7
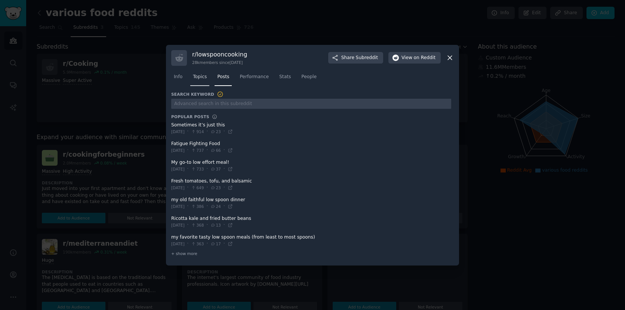
click at [201, 81] on link "Topics" at bounding box center [199, 78] width 19 height 15
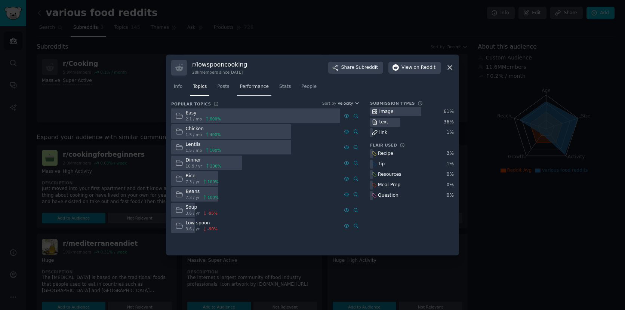
click at [266, 88] on span "Performance" at bounding box center [254, 86] width 29 height 7
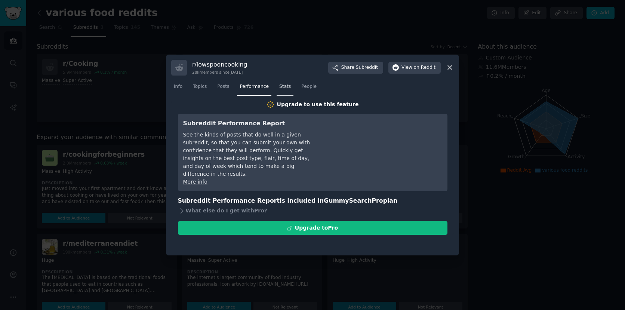
click at [289, 89] on span "Stats" at bounding box center [285, 86] width 12 height 7
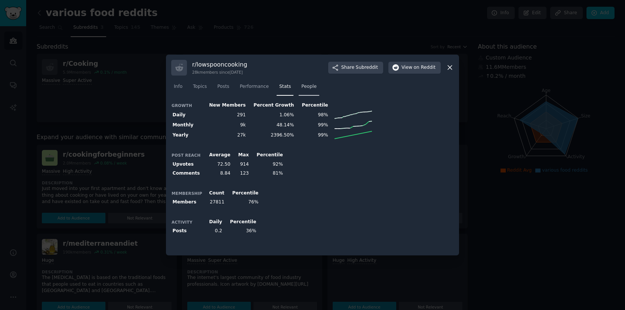
click at [315, 90] on link "People" at bounding box center [309, 88] width 21 height 15
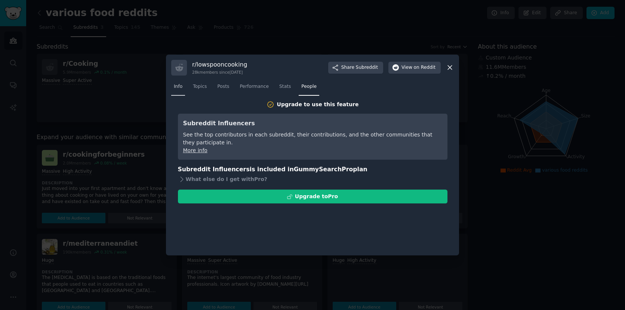
click at [178, 88] on span "Info" at bounding box center [178, 86] width 9 height 7
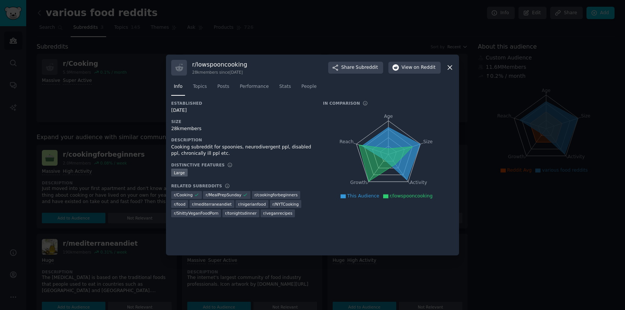
click at [222, 48] on div at bounding box center [312, 155] width 625 height 310
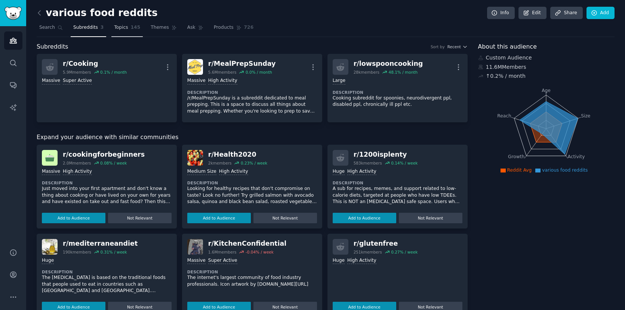
click at [129, 29] on link "Topics 145" at bounding box center [126, 29] width 31 height 15
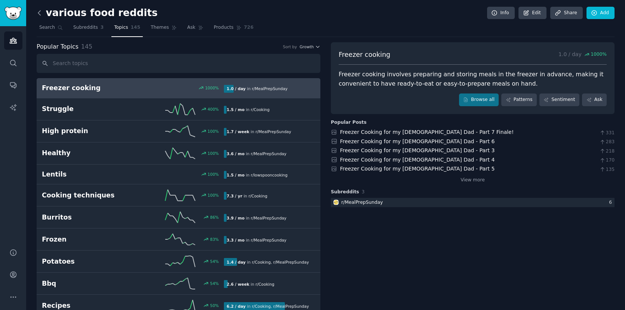
click at [40, 13] on icon at bounding box center [40, 13] width 8 height 8
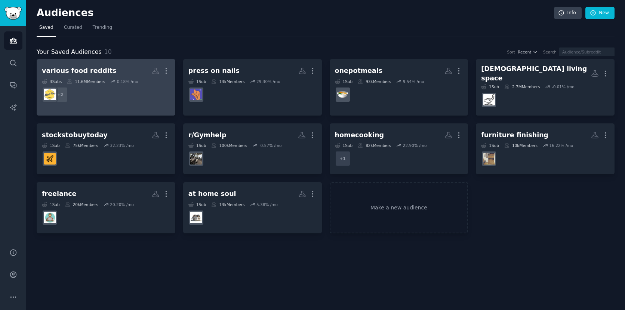
click at [116, 71] on h2 "various food reddits More" at bounding box center [106, 70] width 128 height 13
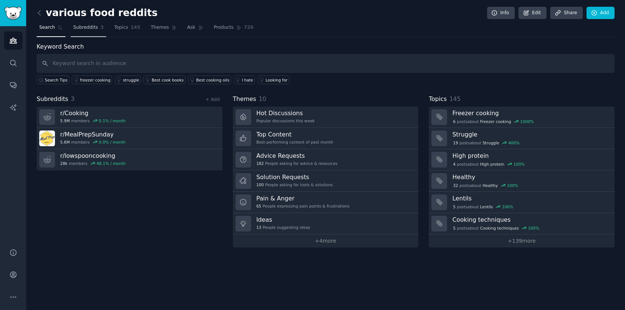
click at [93, 30] on span "Subreddits" at bounding box center [85, 27] width 25 height 7
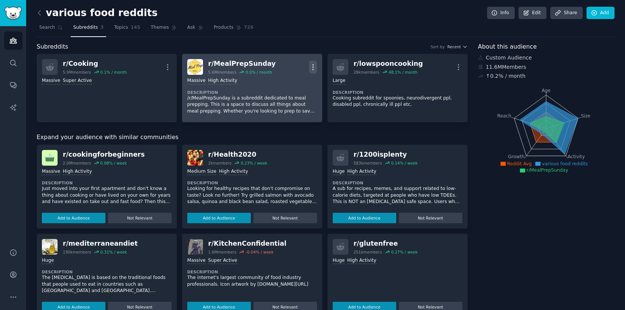
click at [313, 65] on icon "button" at bounding box center [313, 67] width 8 height 8
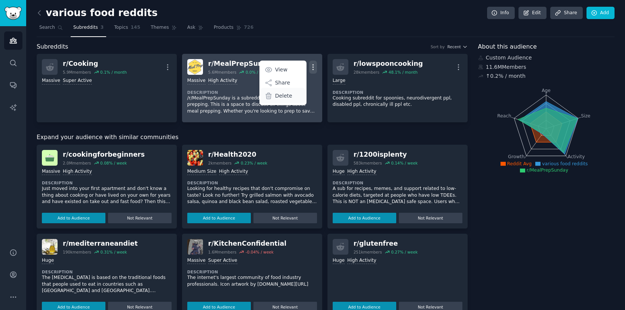
click at [290, 95] on div "Delete" at bounding box center [283, 96] width 45 height 16
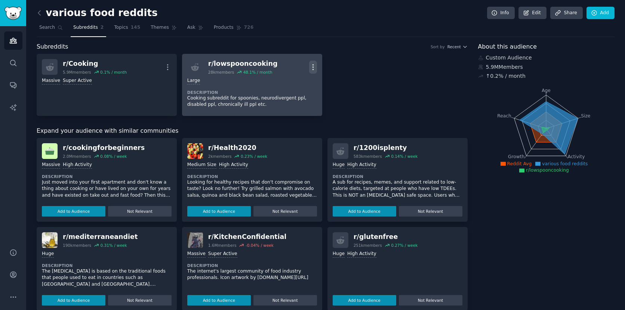
click at [310, 67] on icon "button" at bounding box center [313, 67] width 8 height 8
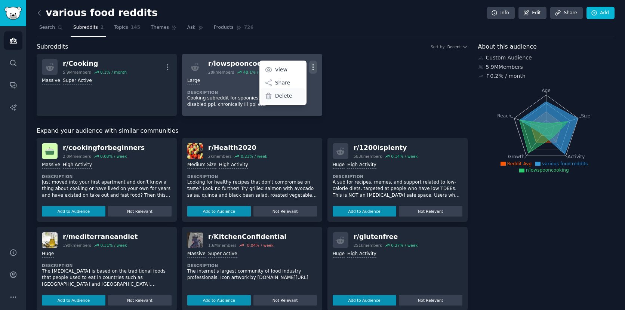
click at [287, 94] on p "Delete" at bounding box center [283, 96] width 17 height 8
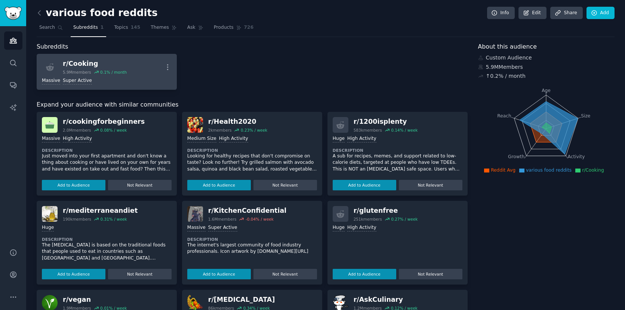
click at [97, 58] on link "r/ Cooking 5.9M members 0.1 % / month More Massive Super Active" at bounding box center [107, 72] width 140 height 36
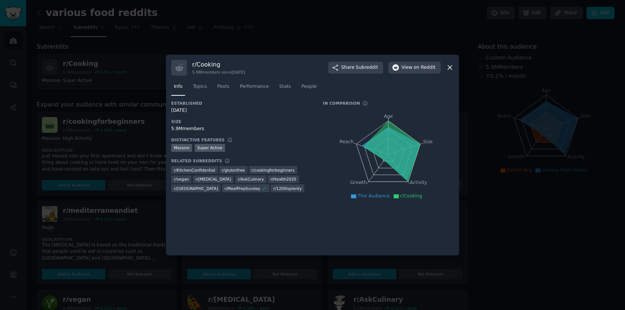
click at [226, 52] on div at bounding box center [312, 155] width 625 height 310
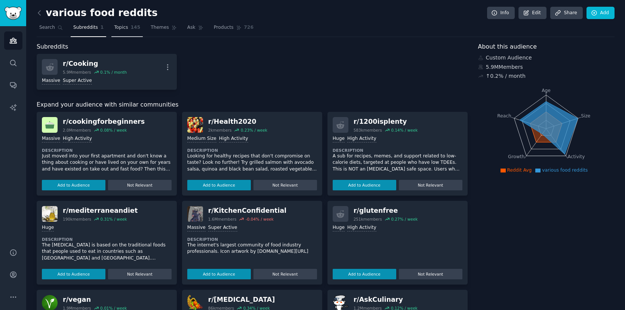
click at [124, 23] on link "Topics 145" at bounding box center [126, 29] width 31 height 15
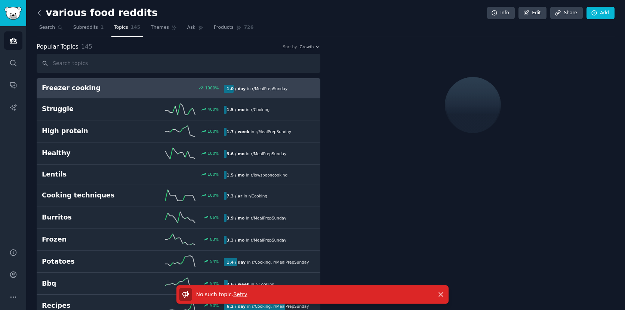
click at [41, 13] on icon at bounding box center [40, 13] width 8 height 8
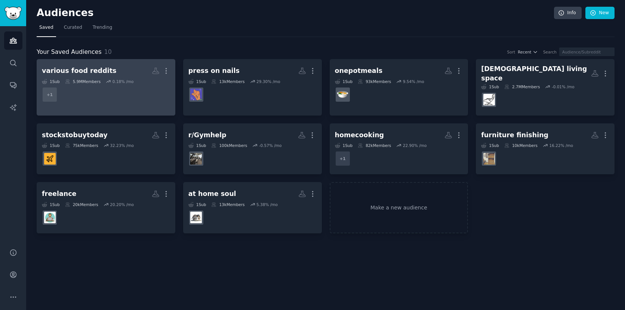
click at [120, 72] on h2 "various food reddits More" at bounding box center [106, 70] width 128 height 13
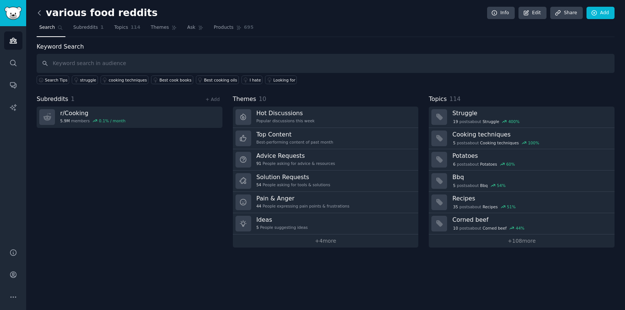
click at [38, 12] on icon at bounding box center [39, 12] width 2 height 4
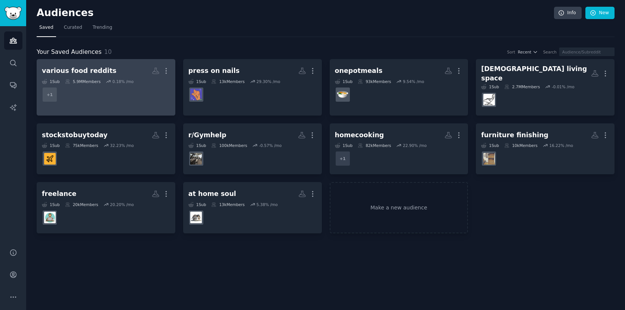
click at [103, 75] on h2 "various food reddits More" at bounding box center [106, 70] width 128 height 13
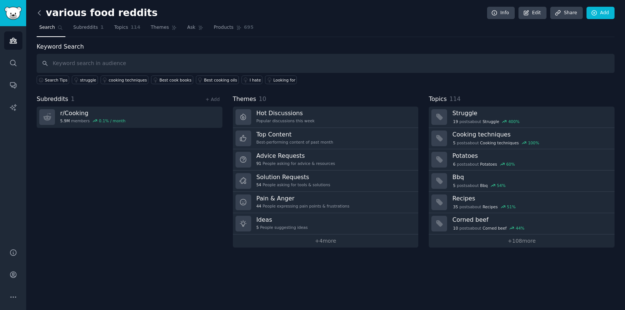
click at [41, 13] on icon at bounding box center [40, 13] width 8 height 8
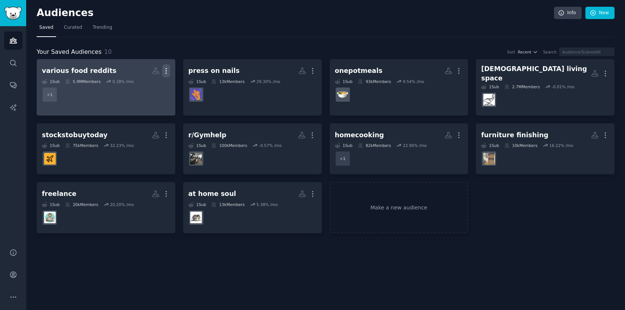
click at [168, 72] on icon "button" at bounding box center [166, 71] width 8 height 8
click at [150, 88] on p "Delete" at bounding box center [145, 87] width 17 height 8
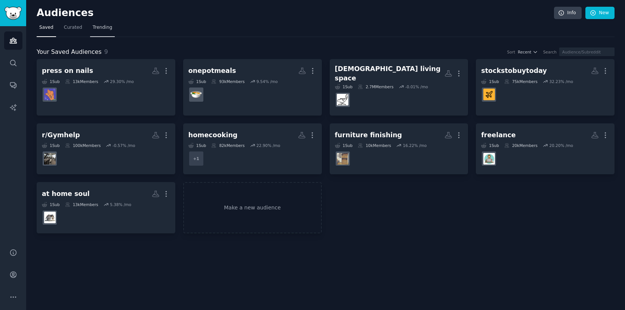
click at [98, 25] on span "Trending" at bounding box center [102, 27] width 19 height 7
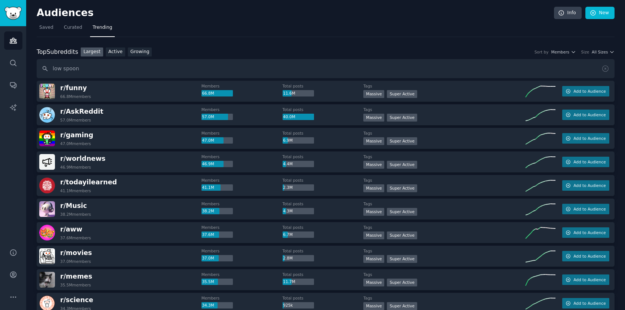
type input "low spoon"
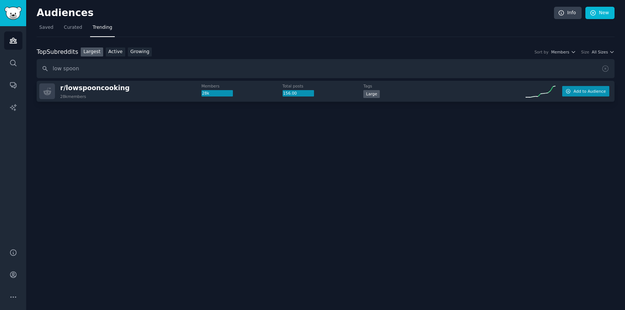
click at [587, 94] on button "Add to Audience" at bounding box center [586, 91] width 47 height 10
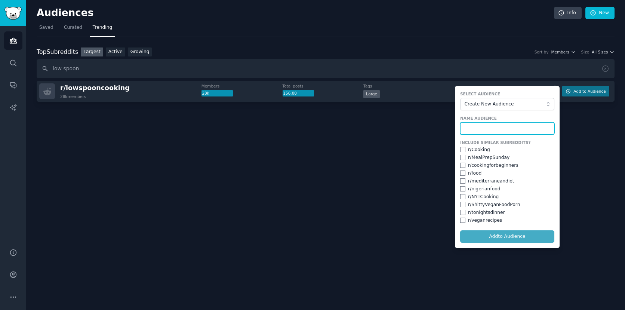
click at [489, 131] on input "text" at bounding box center [507, 128] width 94 height 13
type input "low spoon cooking"
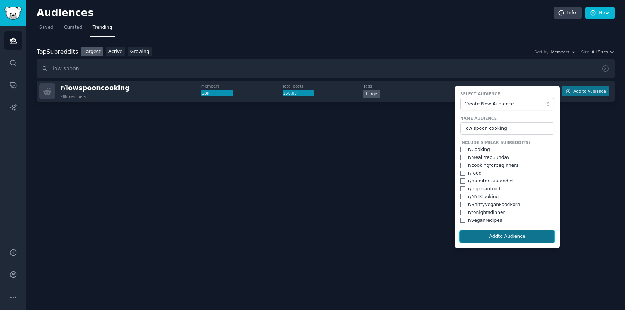
click at [477, 235] on button "Add to Audience" at bounding box center [507, 236] width 94 height 13
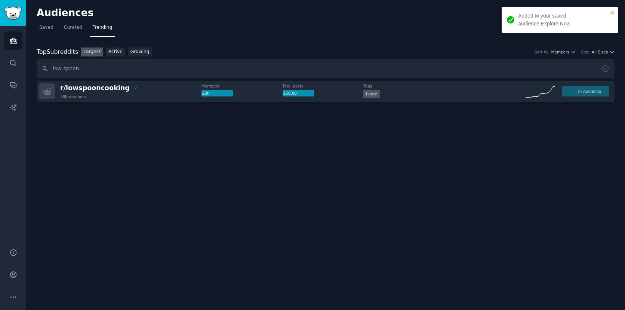
click at [541, 21] on link "Explore Now" at bounding box center [556, 24] width 30 height 6
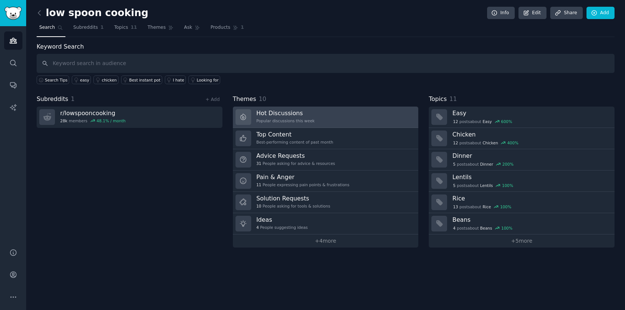
click at [287, 119] on div "Popular discussions this week" at bounding box center [286, 120] width 58 height 5
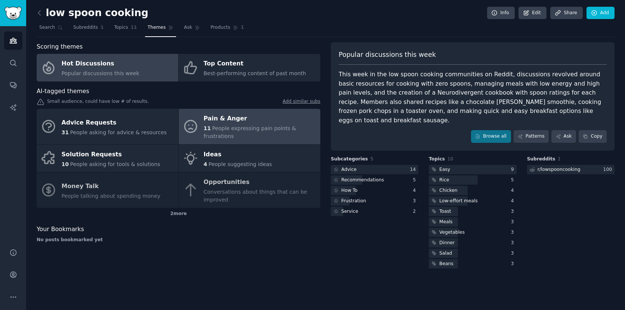
click at [256, 122] on div "Pain & Anger" at bounding box center [260, 119] width 113 height 12
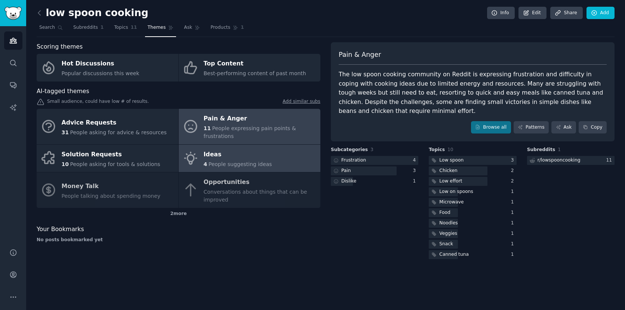
click at [221, 151] on div "Ideas" at bounding box center [238, 155] width 68 height 12
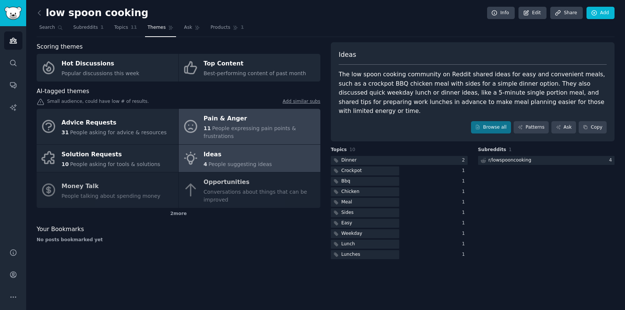
click at [213, 117] on div "Pain & Anger" at bounding box center [260, 119] width 113 height 12
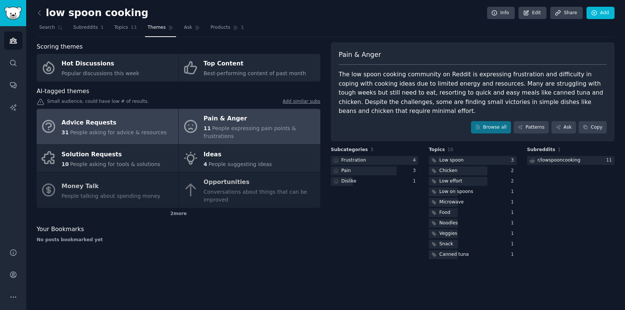
click at [138, 129] on span "People asking for advice & resources" at bounding box center [118, 132] width 97 height 6
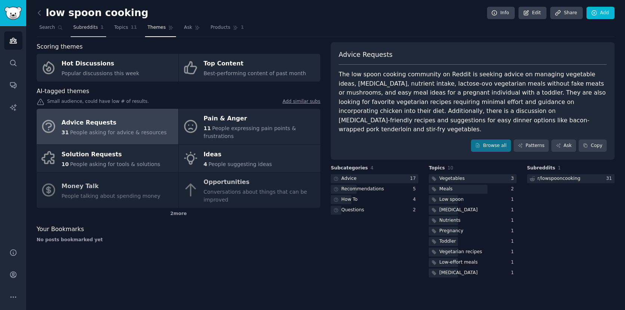
click at [98, 30] on link "Subreddits 1" at bounding box center [89, 29] width 36 height 15
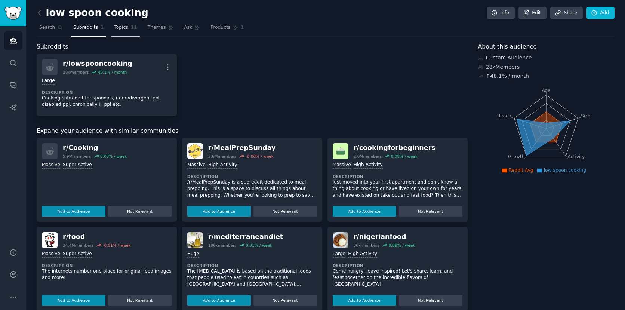
click at [127, 29] on link "Topics 11" at bounding box center [125, 29] width 28 height 15
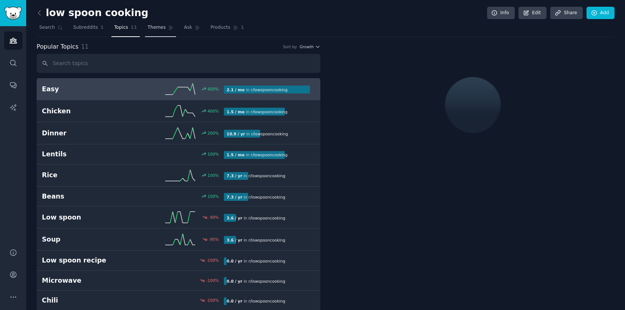
click at [148, 30] on span "Themes" at bounding box center [157, 27] width 18 height 7
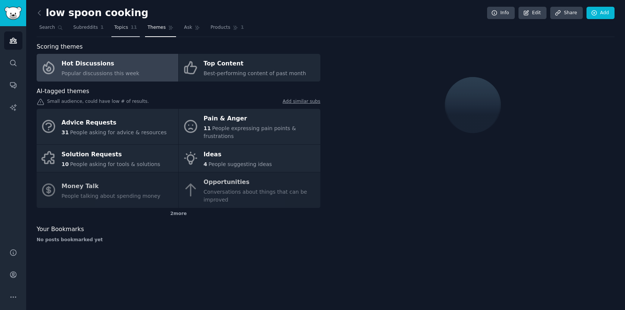
click at [124, 27] on span "Topics" at bounding box center [121, 27] width 14 height 7
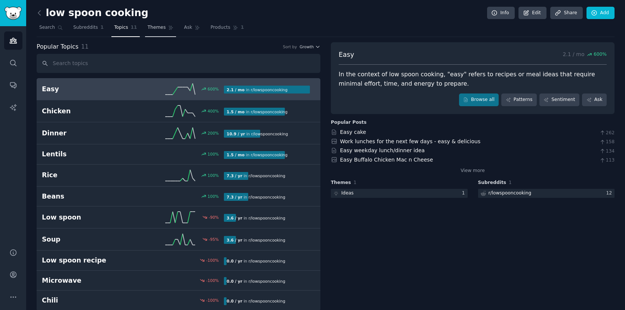
click at [156, 27] on span "Themes" at bounding box center [157, 27] width 18 height 7
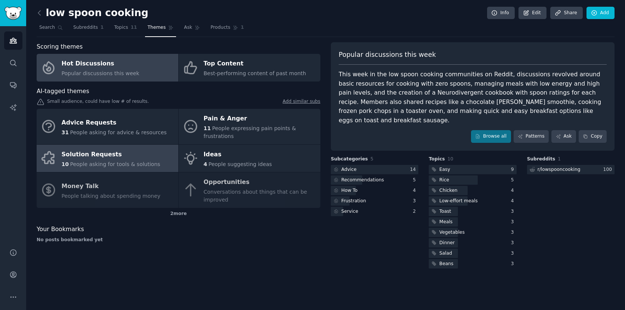
click at [134, 150] on div "Solution Requests" at bounding box center [111, 155] width 99 height 12
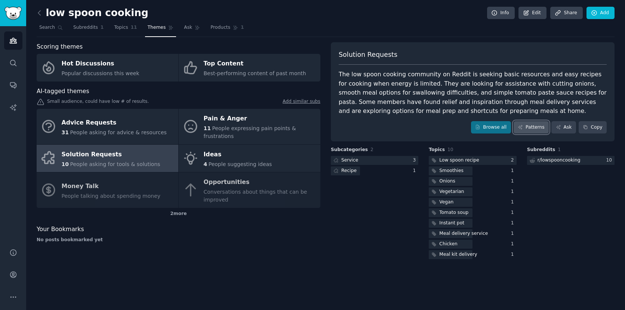
click at [530, 128] on link "Patterns" at bounding box center [531, 127] width 35 height 13
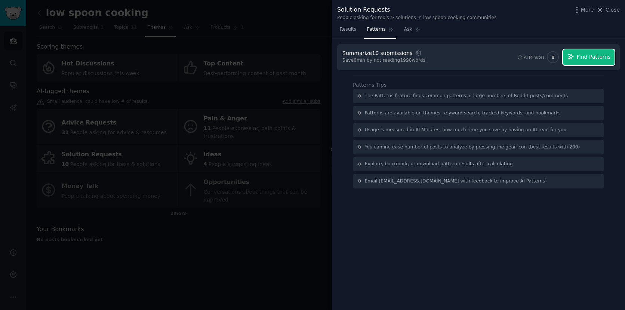
click at [580, 53] on span "Find Patterns" at bounding box center [594, 57] width 34 height 8
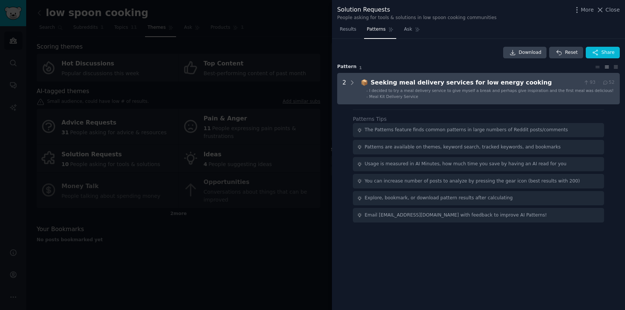
click at [474, 92] on span "I decided to try a meal delivery service to give myself a break and perhaps giv…" at bounding box center [492, 90] width 245 height 4
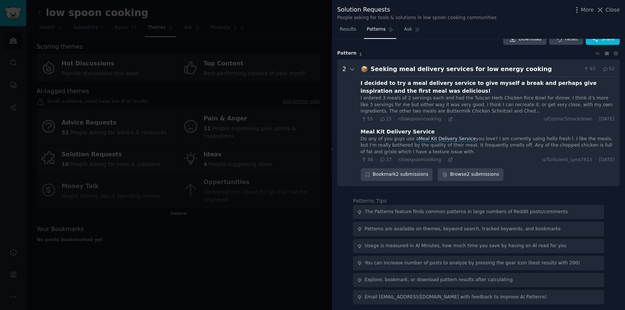
scroll to position [15, 0]
